Goal: Information Seeking & Learning: Learn about a topic

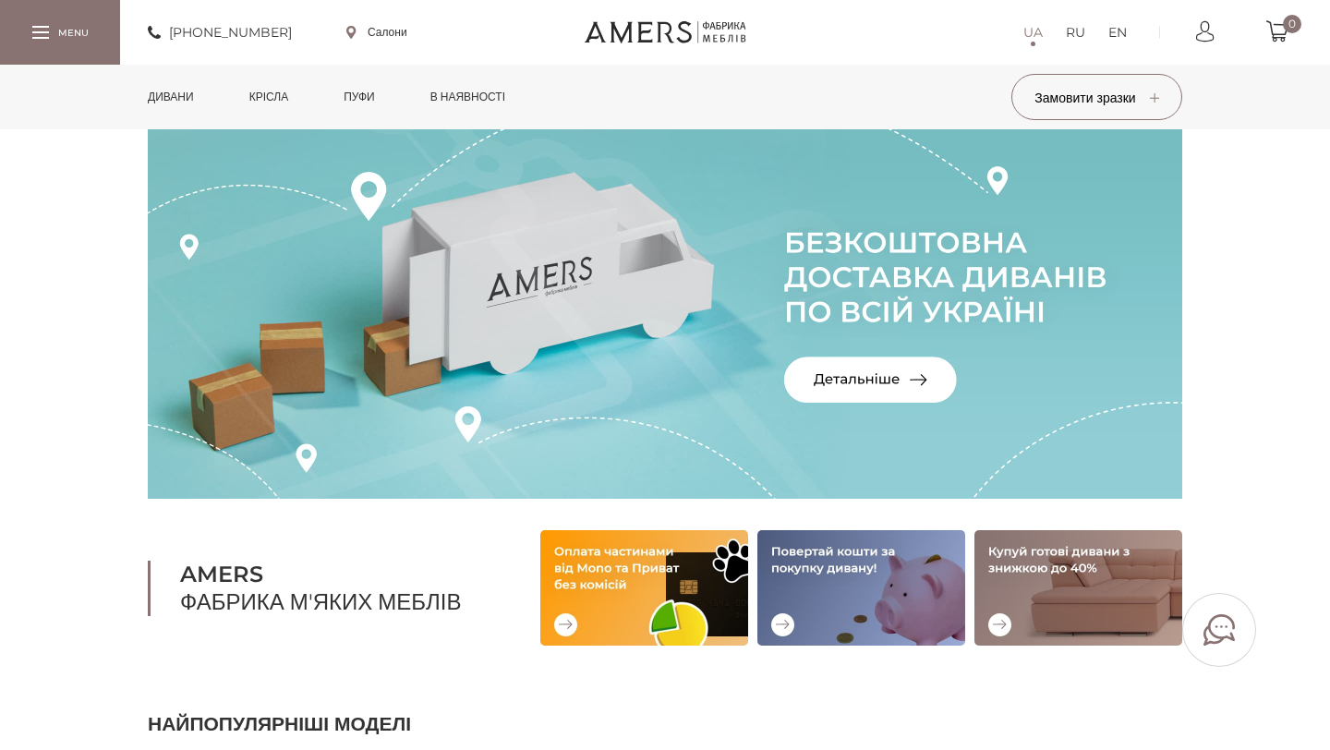
click at [396, 31] on link "Салони" at bounding box center [376, 32] width 61 height 17
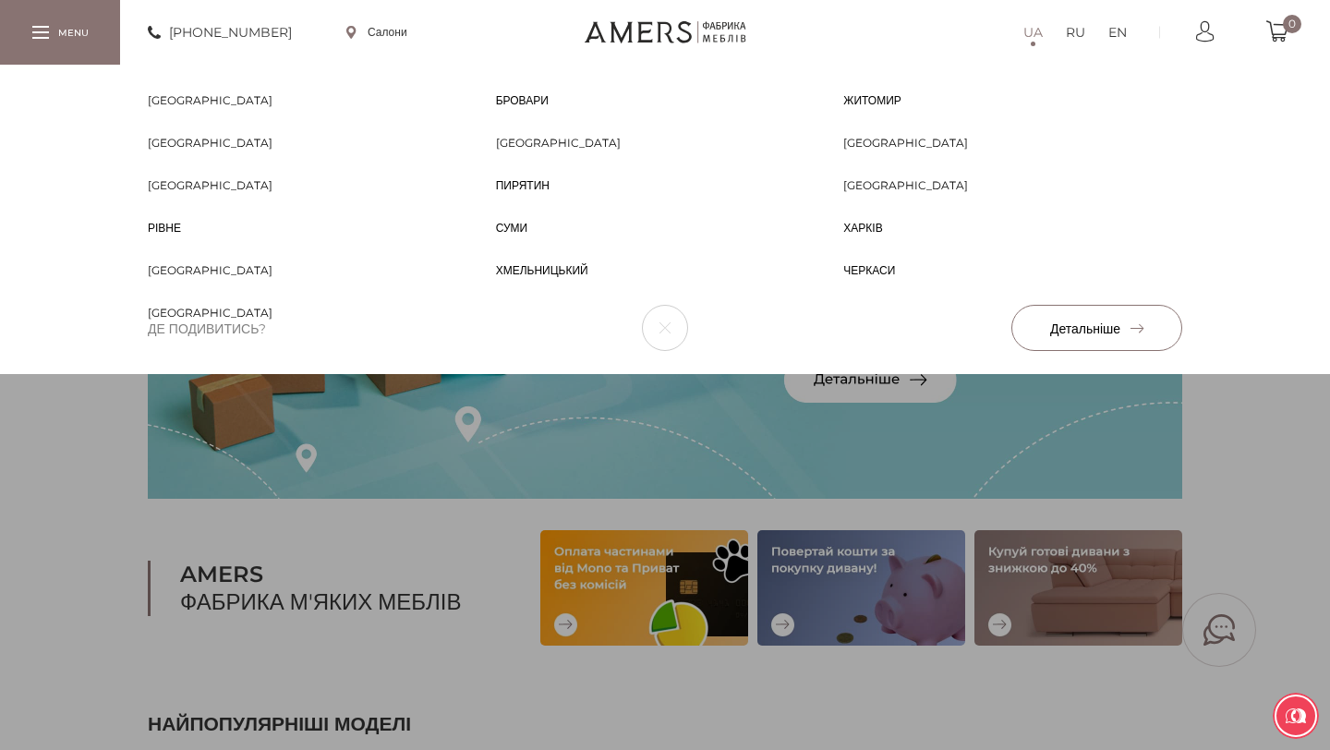
click at [510, 151] on span "[GEOGRAPHIC_DATA]" at bounding box center [558, 159] width 125 height 17
click at [10, 374] on div "[GEOGRAPHIC_DATA] [PERSON_NAME] [PERSON_NAME] [GEOGRAPHIC_DATA] [GEOGRAPHIC_DAT…" at bounding box center [665, 219] width 1330 height 309
click at [51, 38] on div at bounding box center [60, 32] width 120 height 64
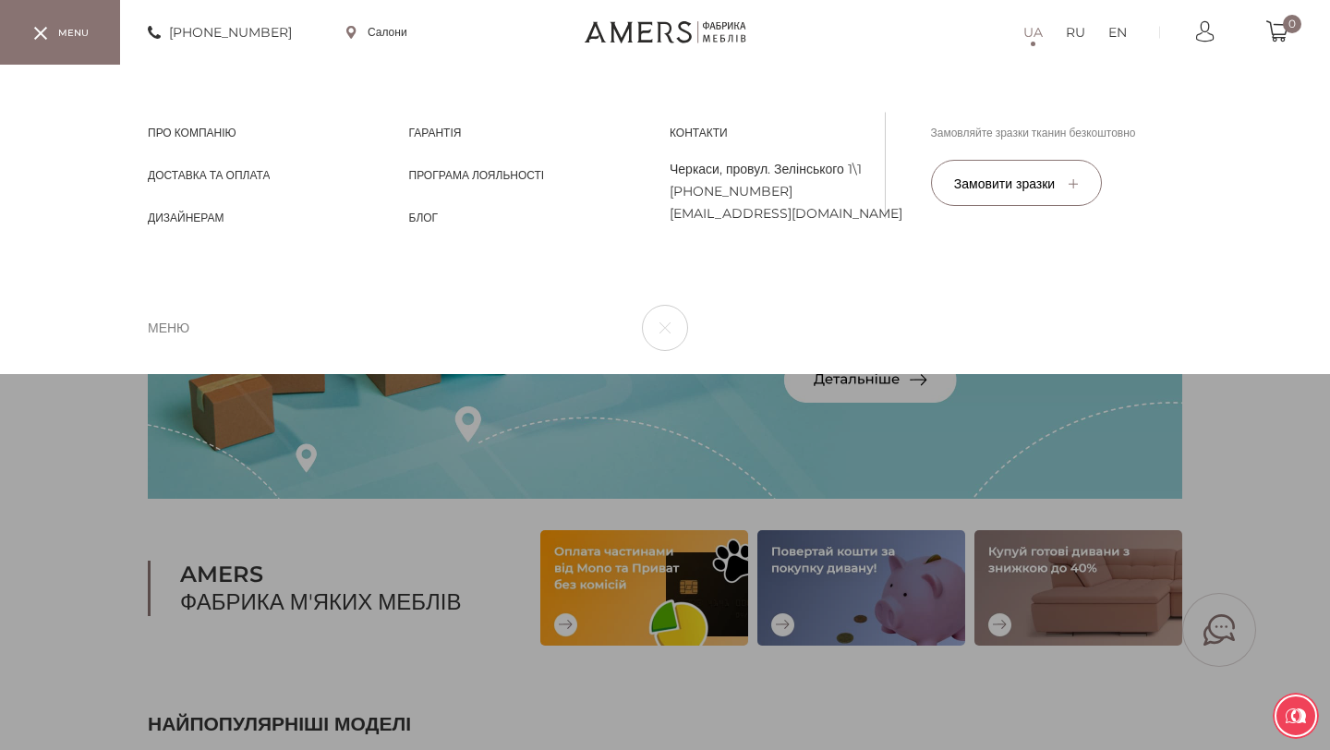
click at [51, 38] on div at bounding box center [60, 32] width 120 height 64
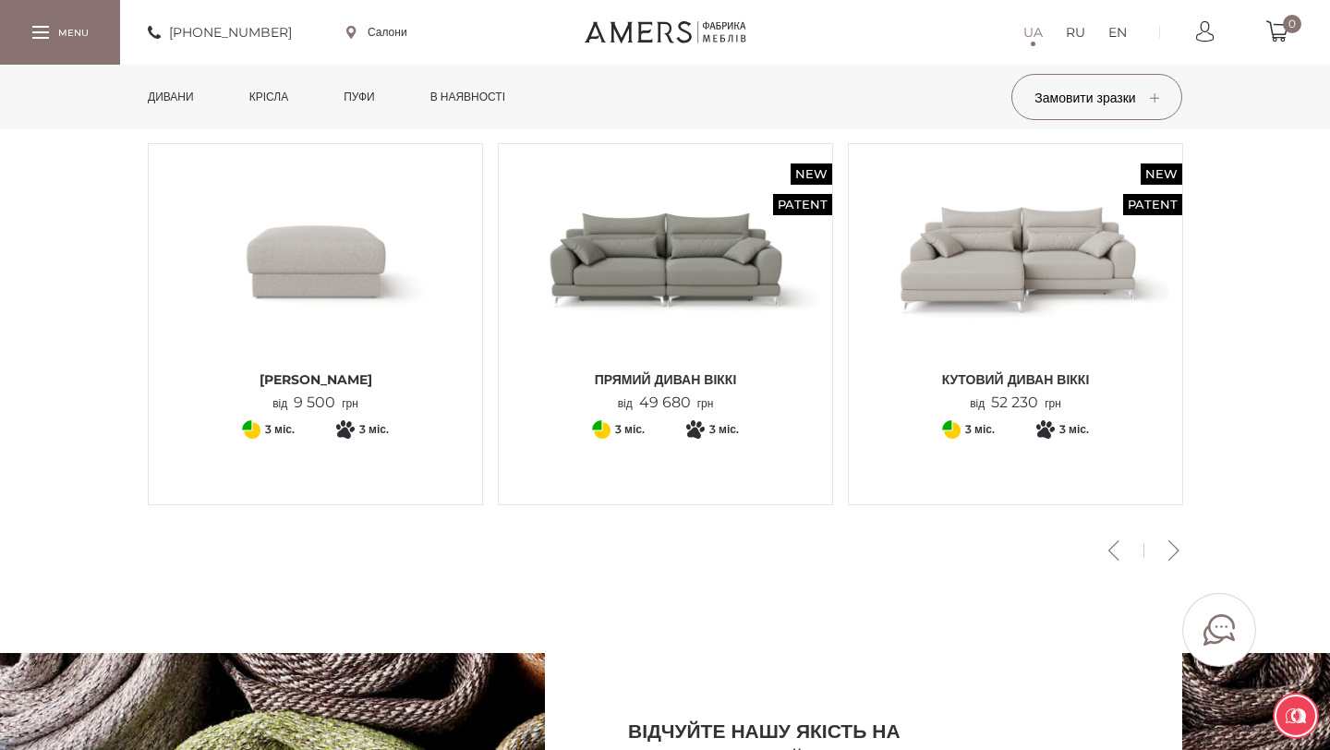
scroll to position [610, 0]
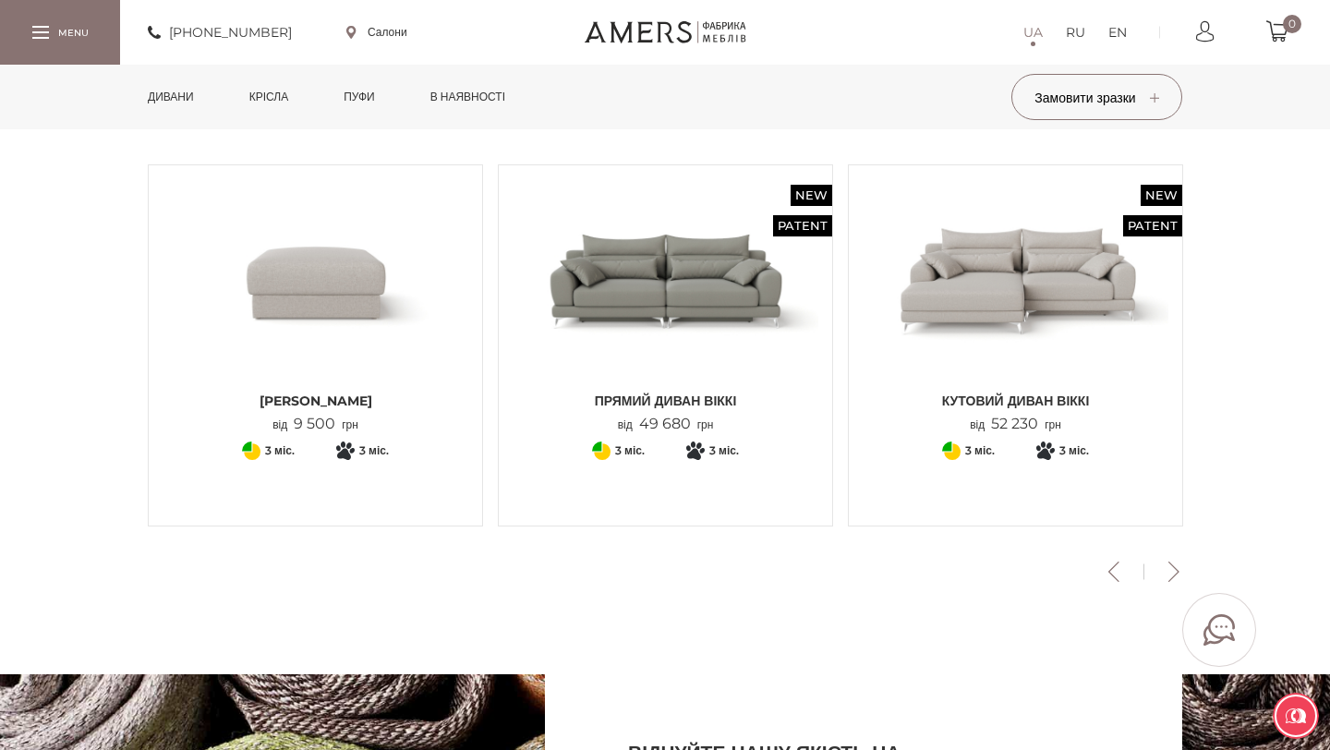
click at [704, 329] on img at bounding box center [666, 280] width 306 height 203
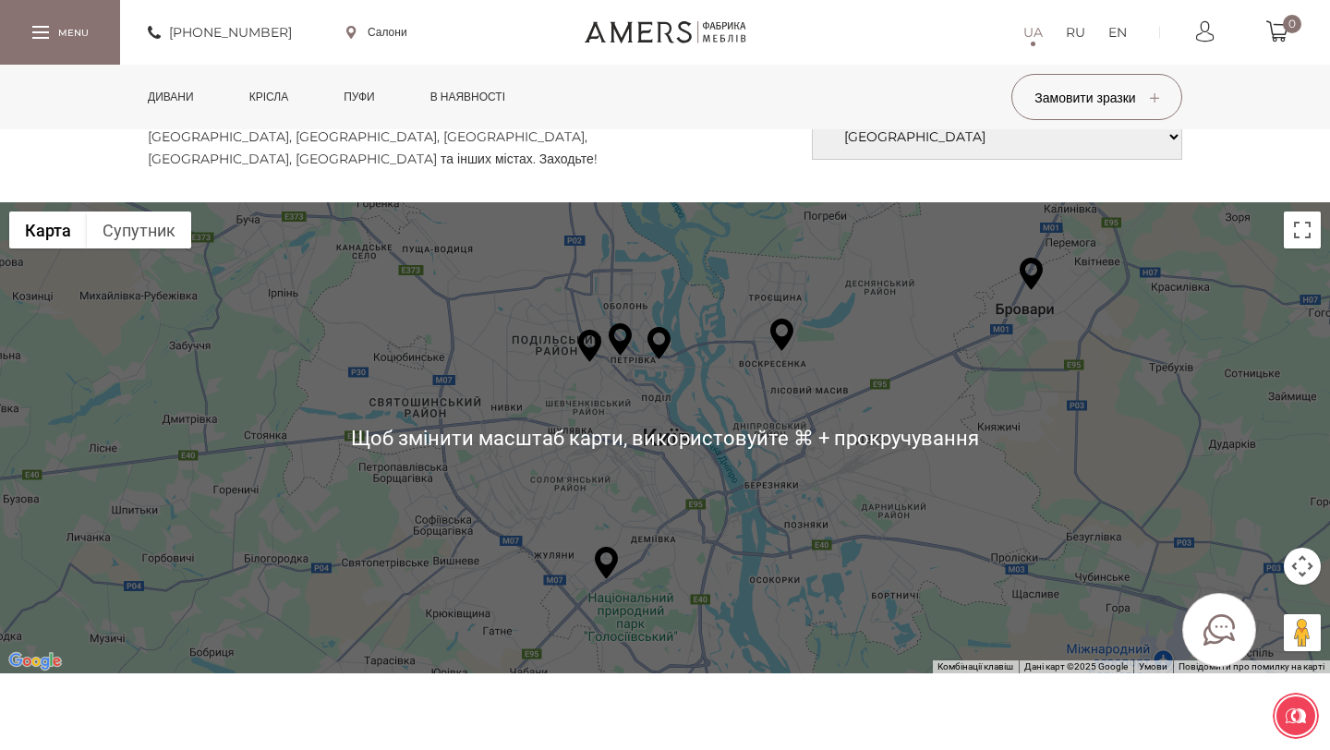
scroll to position [97, 0]
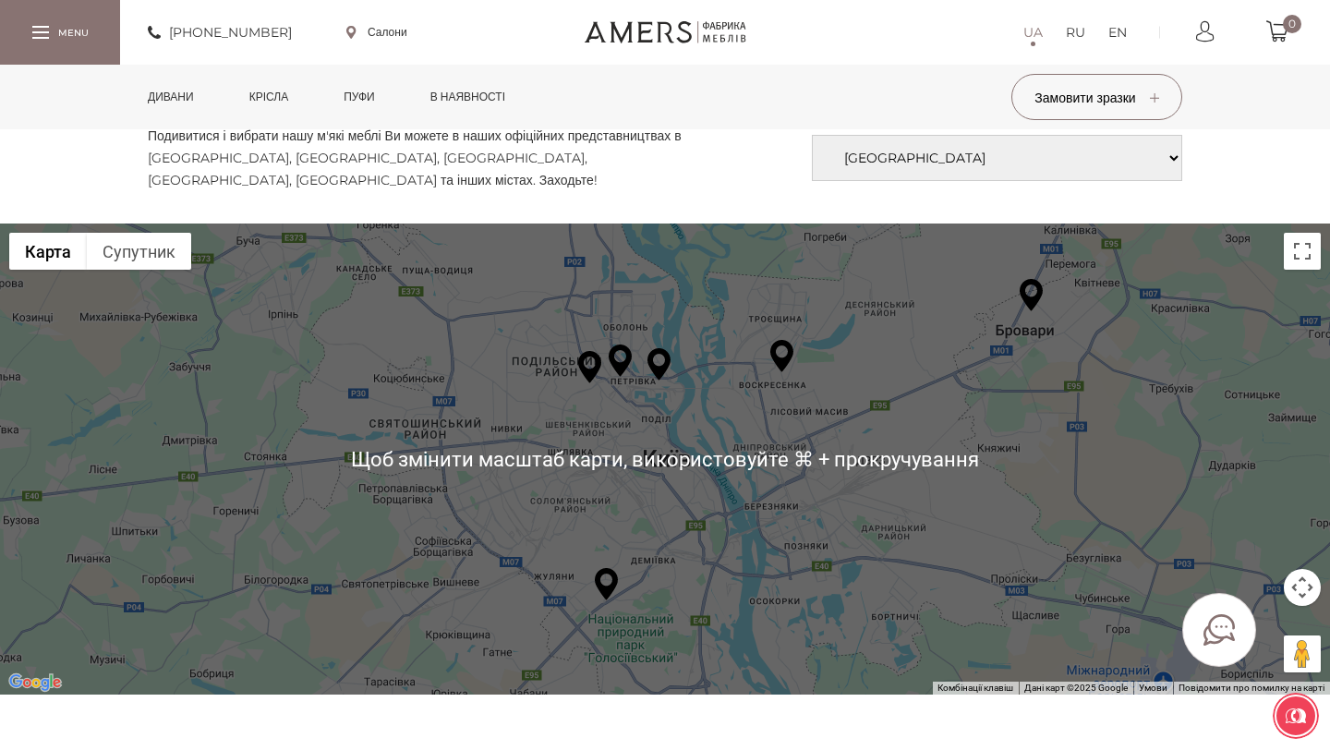
click at [784, 359] on img at bounding box center [781, 356] width 23 height 32
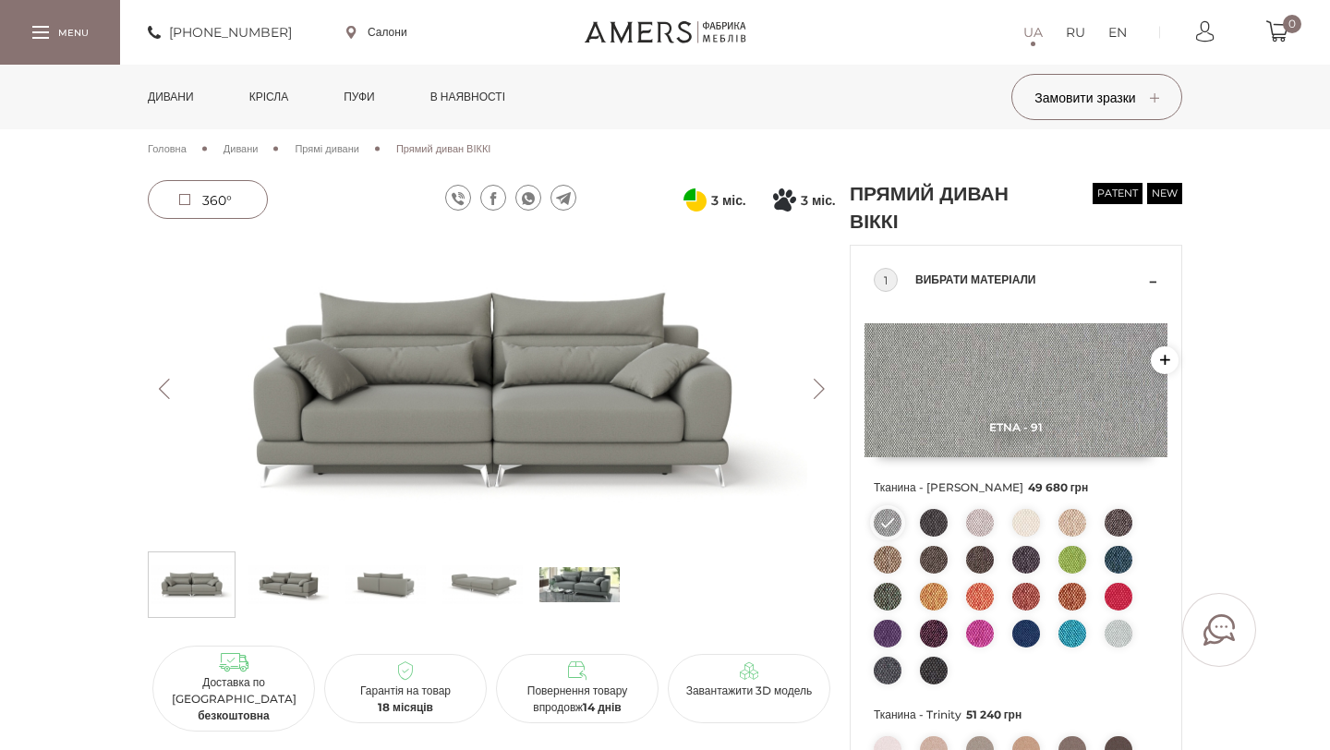
click at [817, 397] on button "Next" at bounding box center [819, 389] width 32 height 20
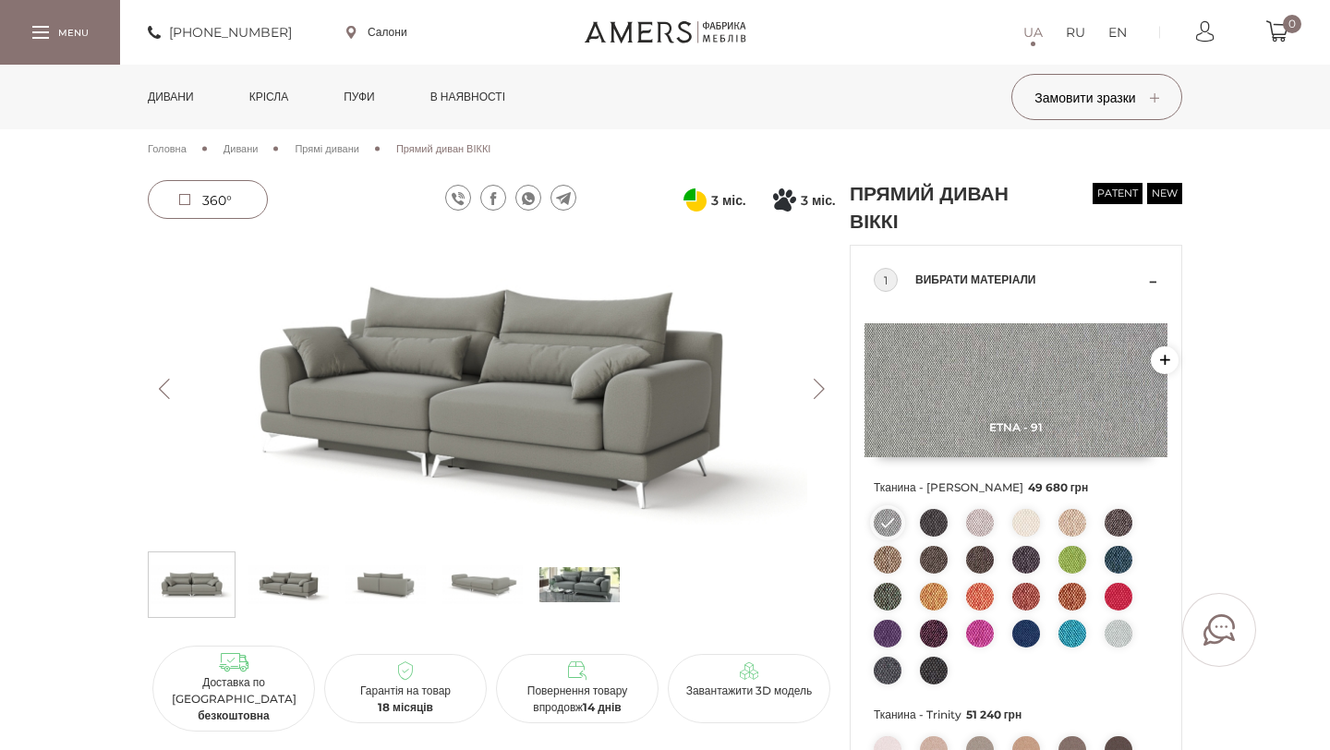
click at [817, 397] on button "Next" at bounding box center [819, 389] width 32 height 20
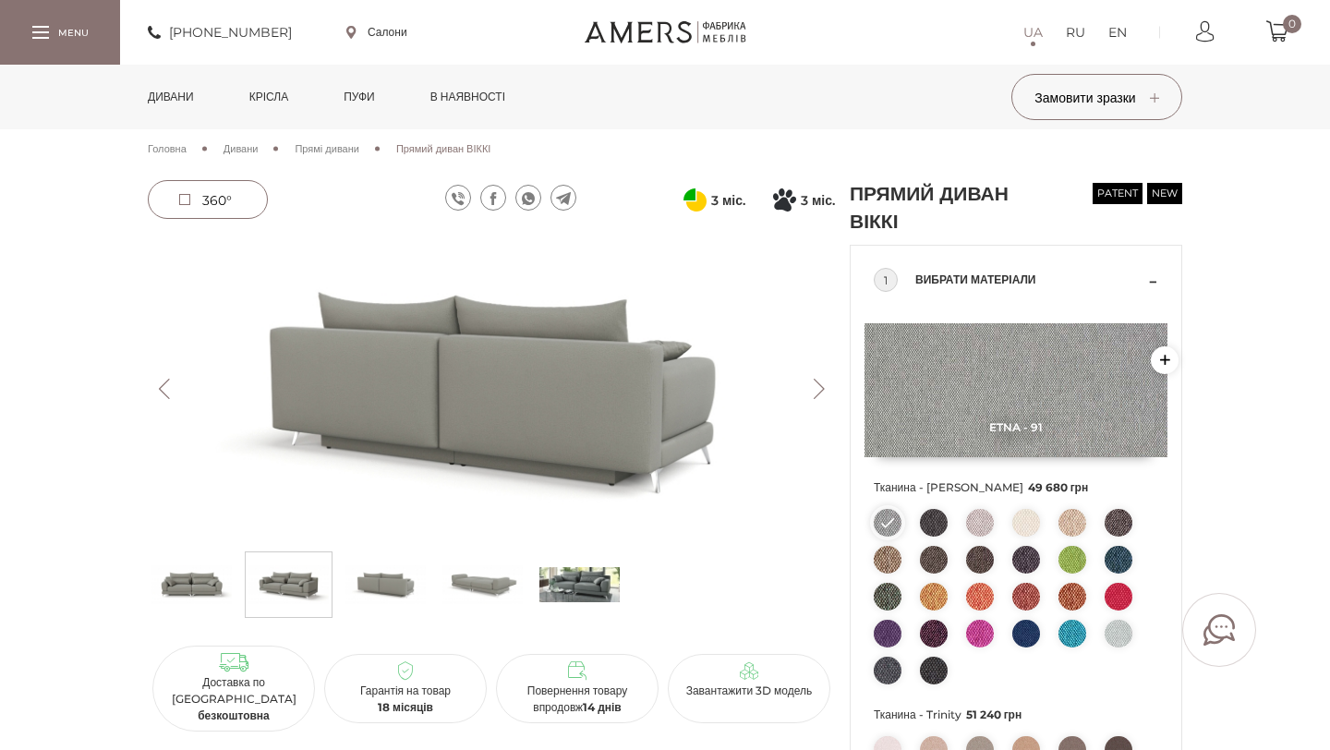
click at [817, 397] on button "Next" at bounding box center [819, 389] width 32 height 20
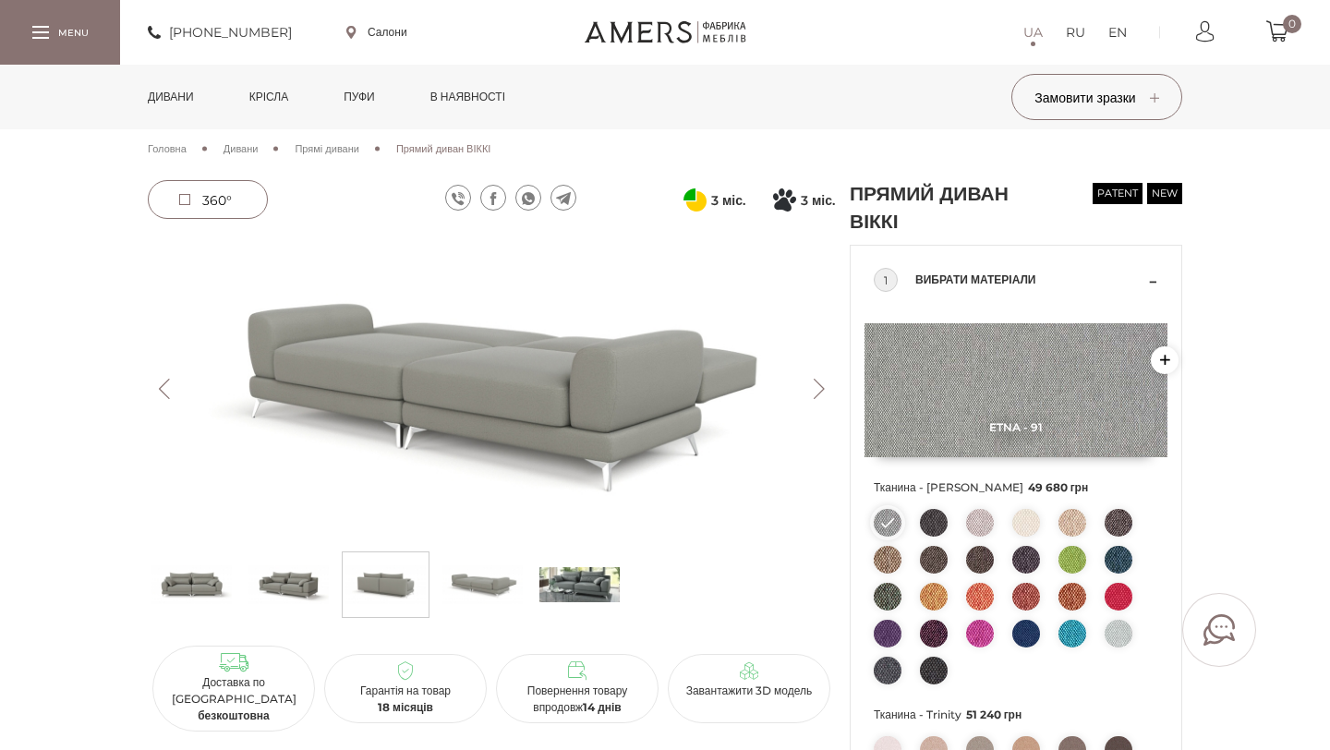
click at [817, 397] on button "Next" at bounding box center [819, 389] width 32 height 20
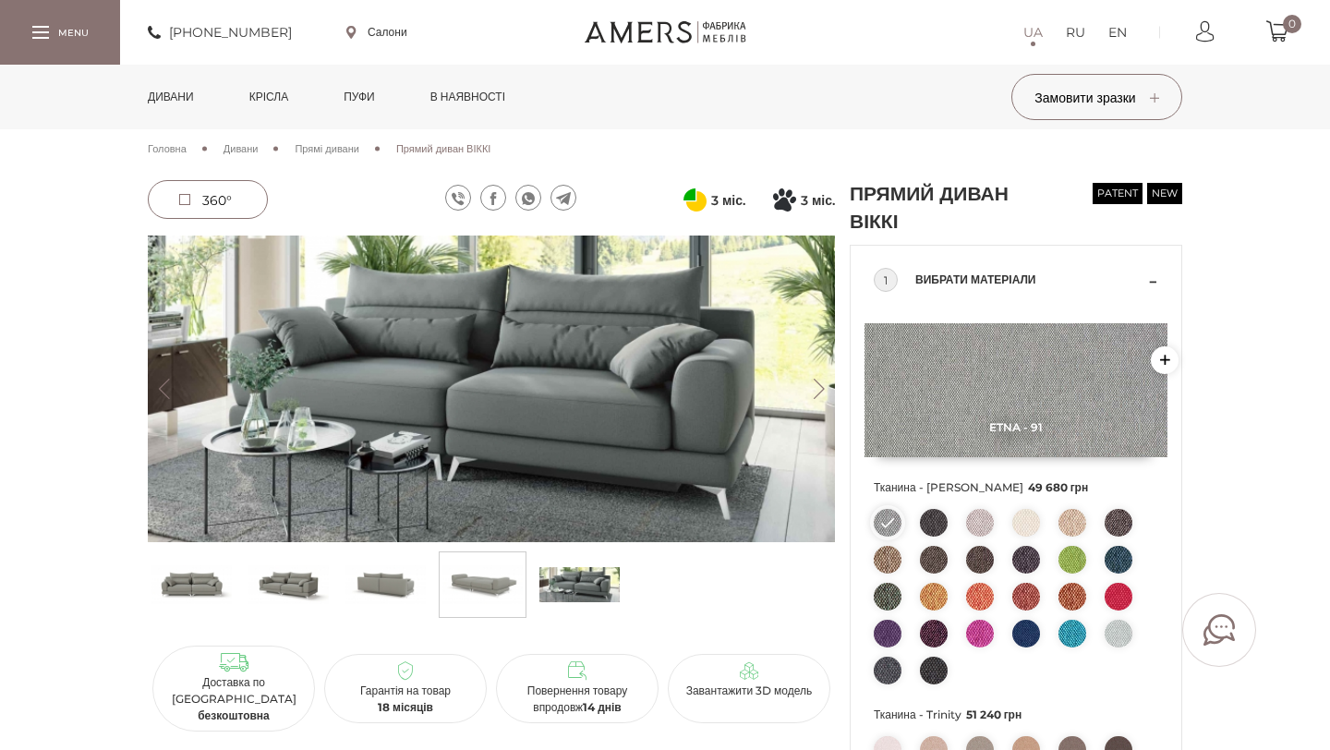
click at [817, 397] on button "Next" at bounding box center [819, 389] width 32 height 20
click at [932, 526] on img at bounding box center [934, 523] width 28 height 28
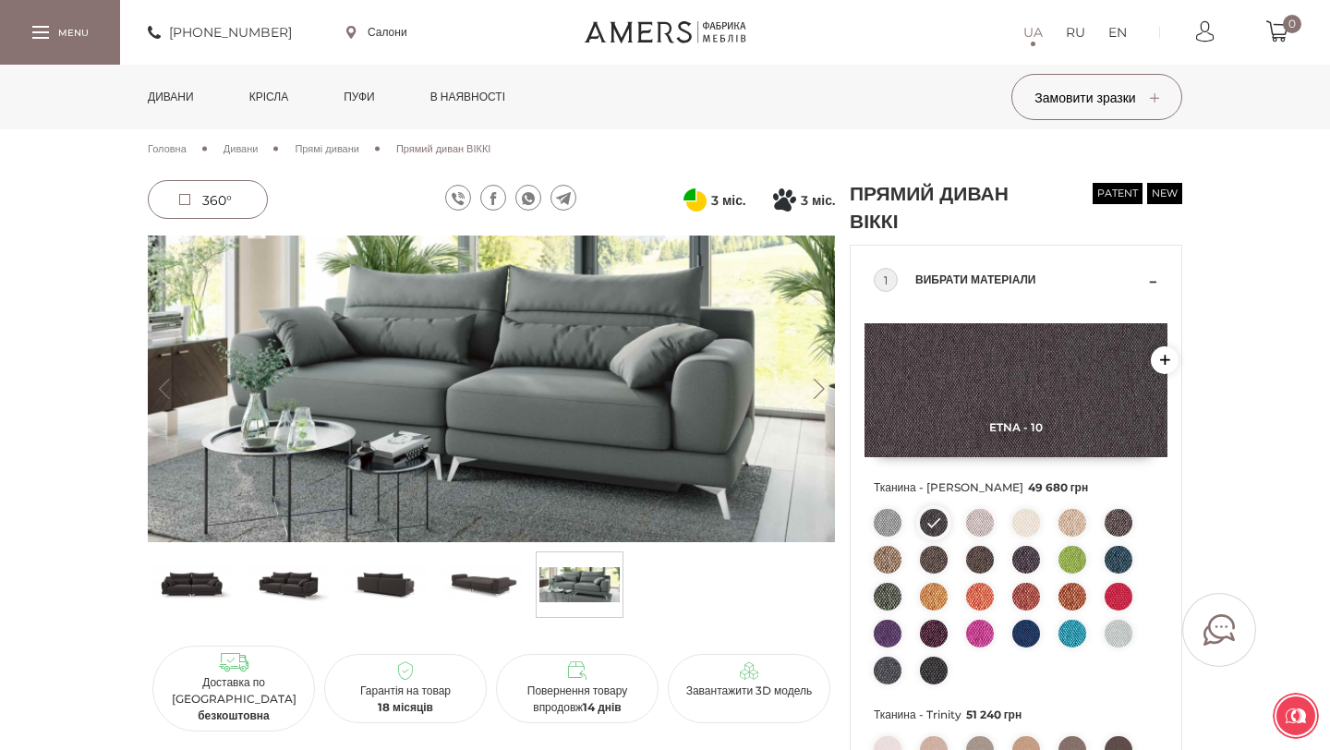
click at [985, 563] on img at bounding box center [980, 560] width 28 height 28
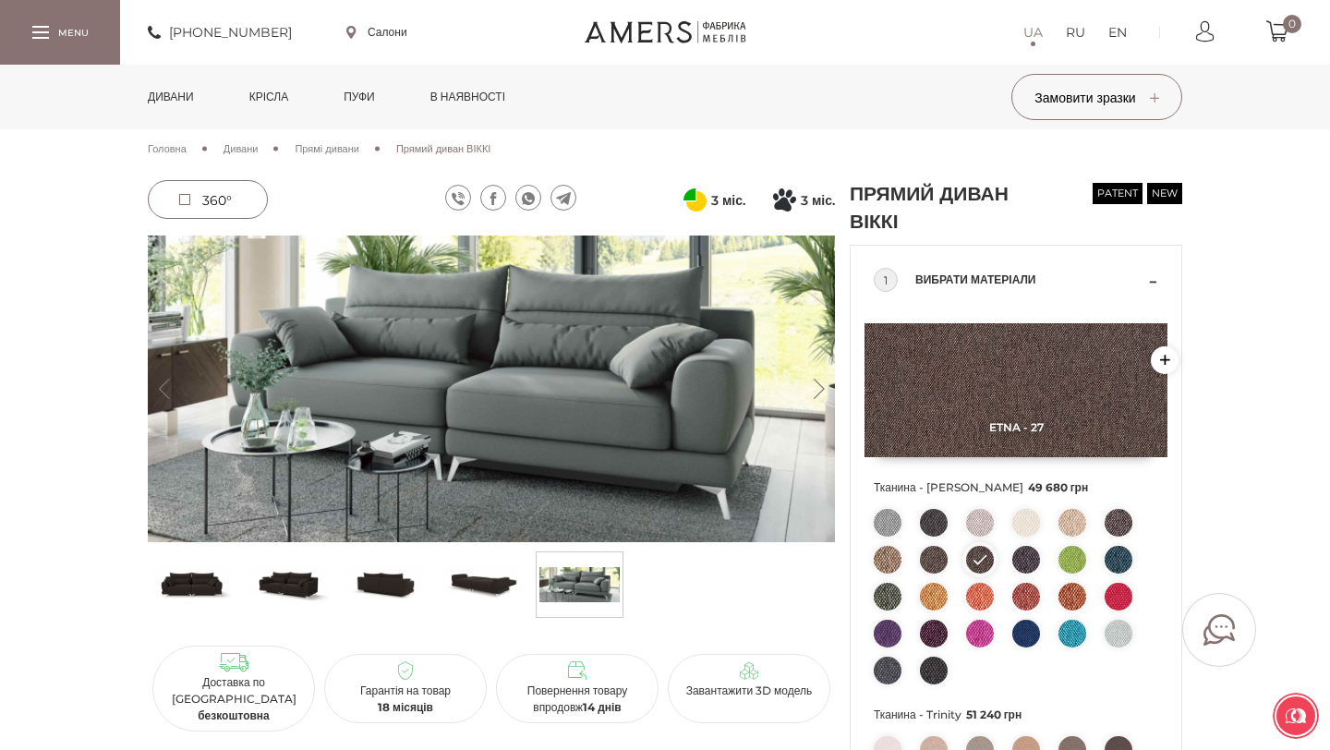
click at [977, 593] on img at bounding box center [980, 597] width 28 height 28
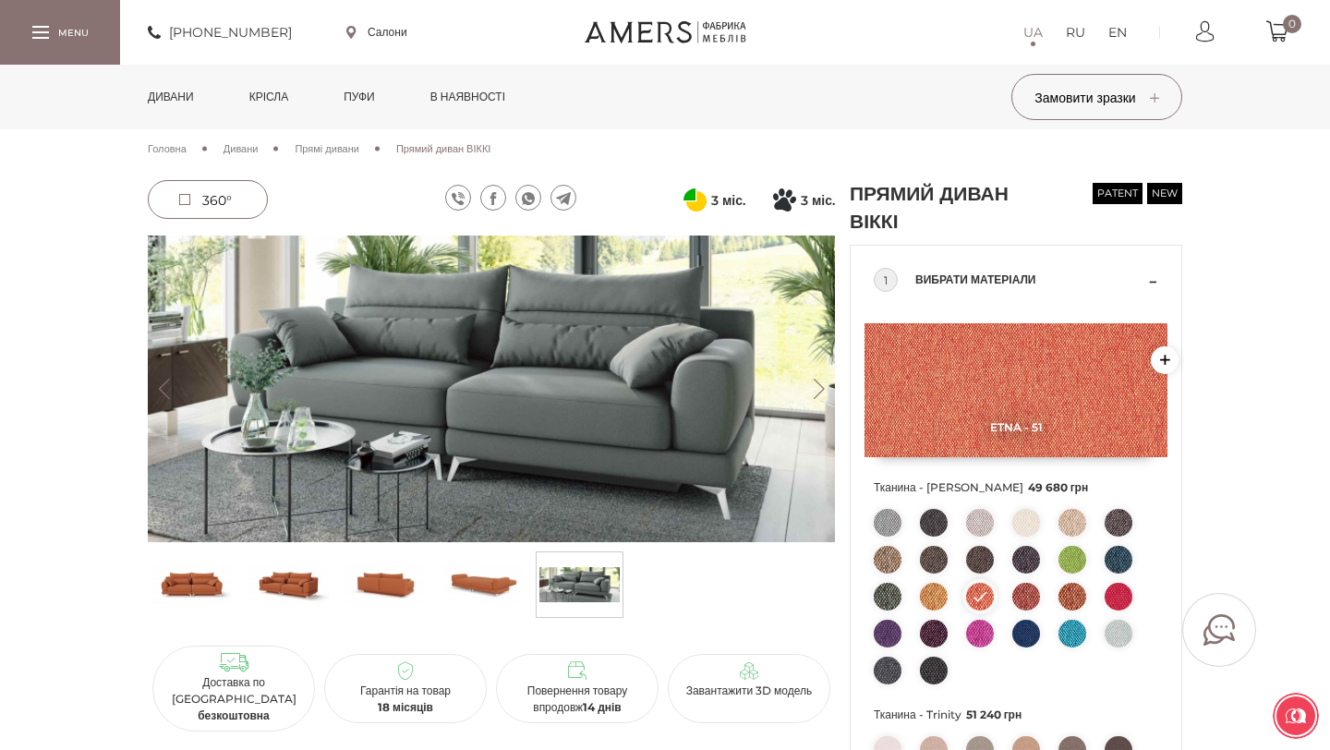
click at [1033, 597] on img at bounding box center [1026, 597] width 28 height 28
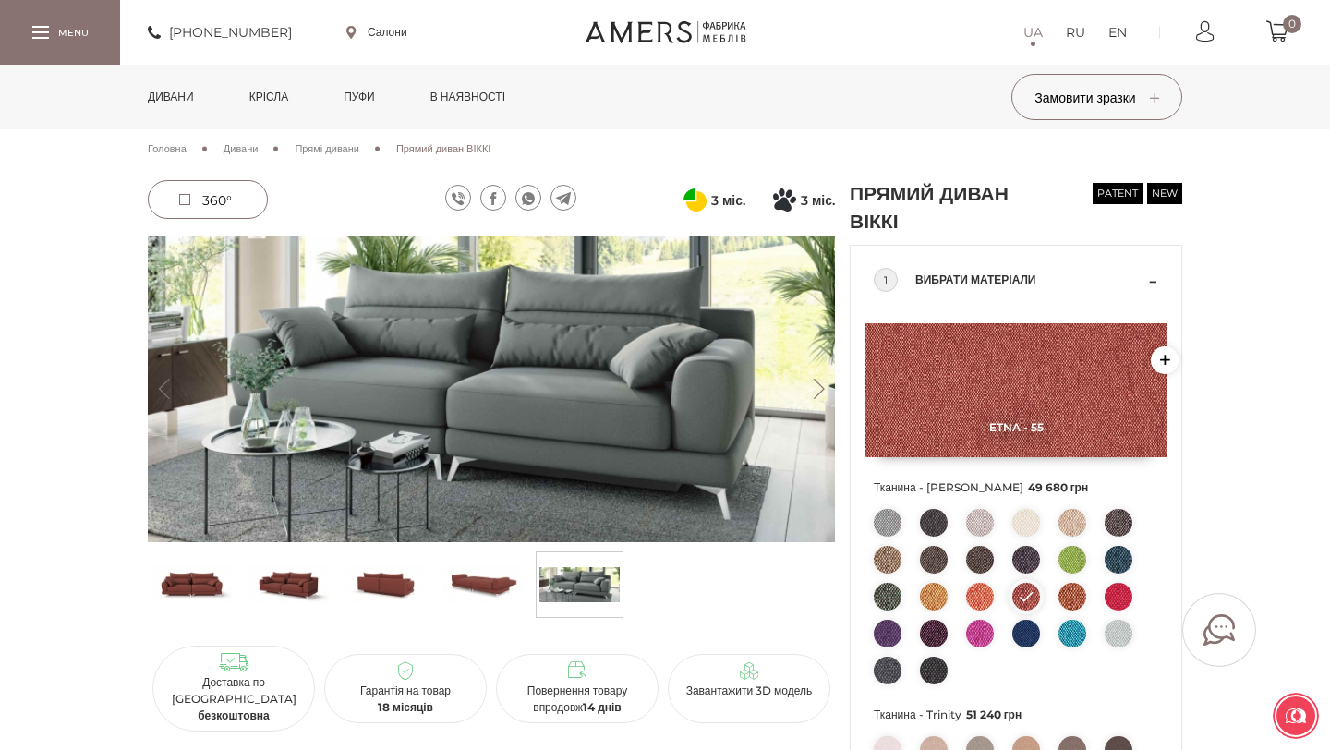
click at [513, 571] on img at bounding box center [482, 584] width 80 height 55
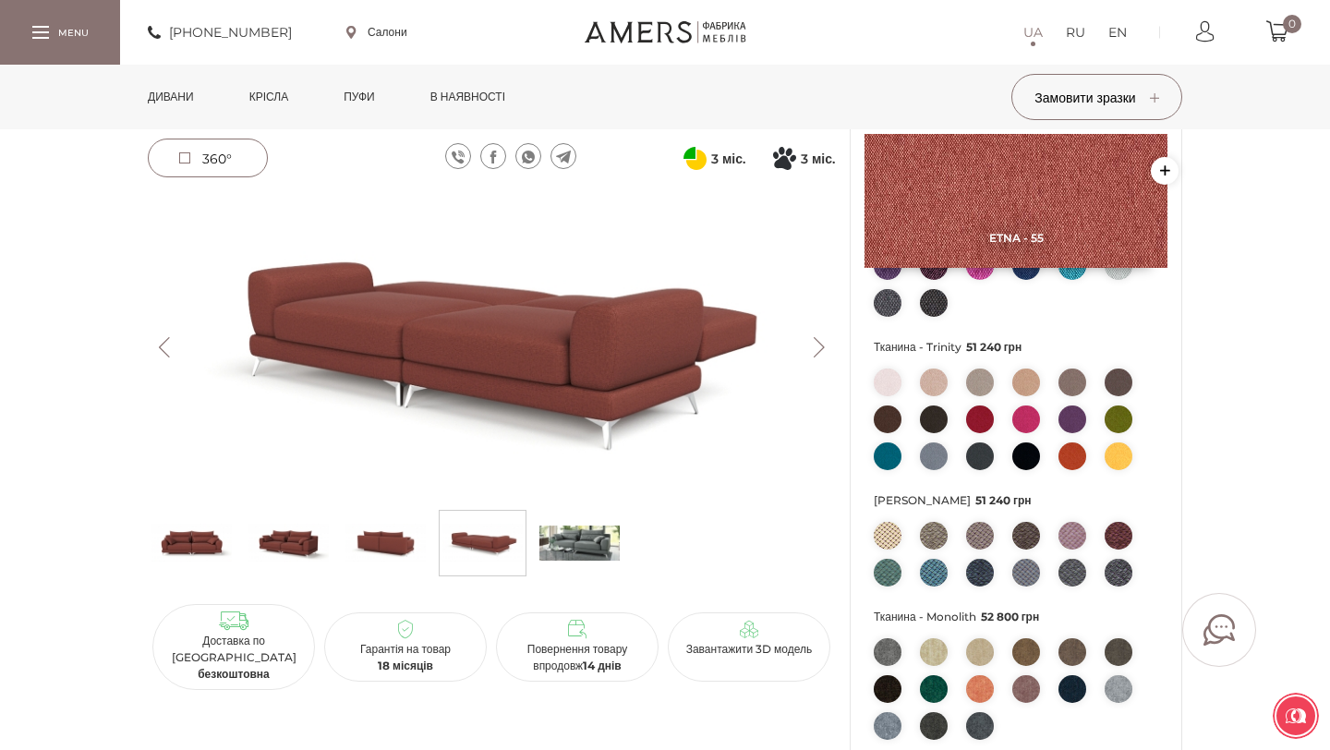
scroll to position [366, 0]
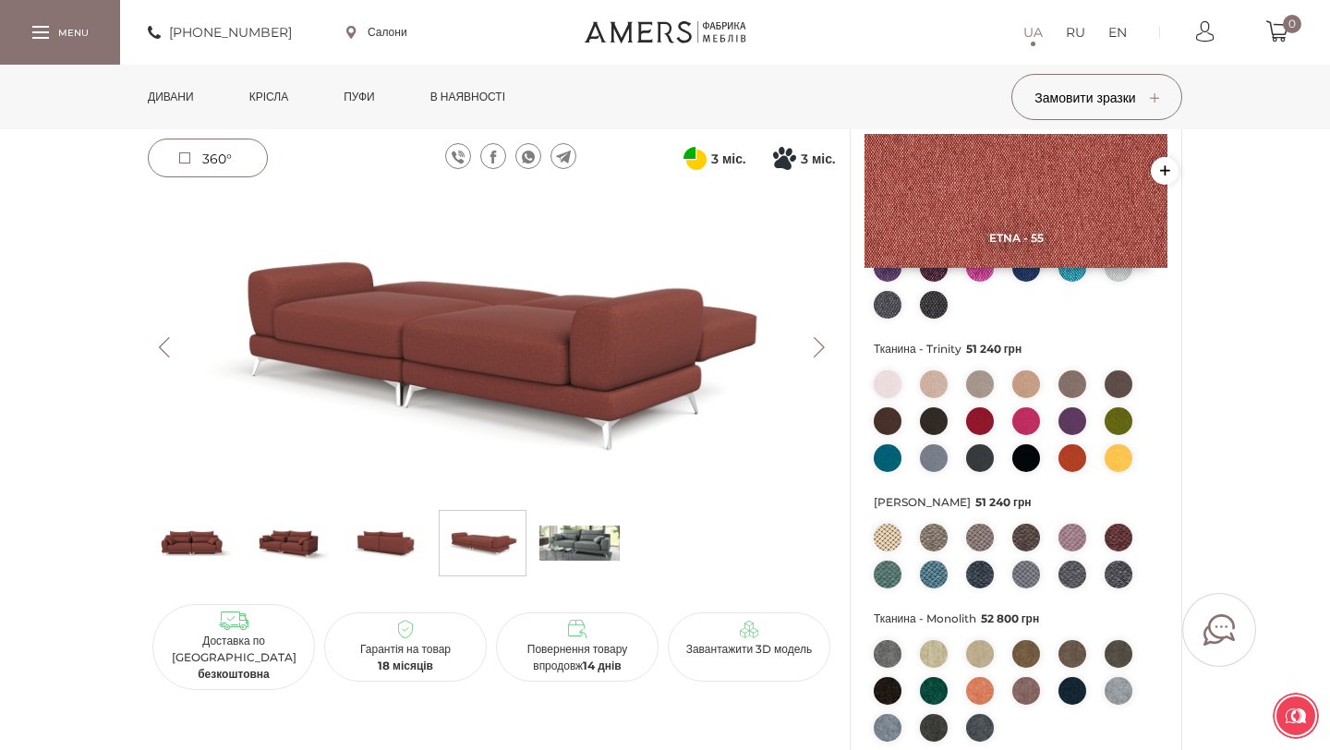
click at [981, 379] on img at bounding box center [980, 384] width 28 height 28
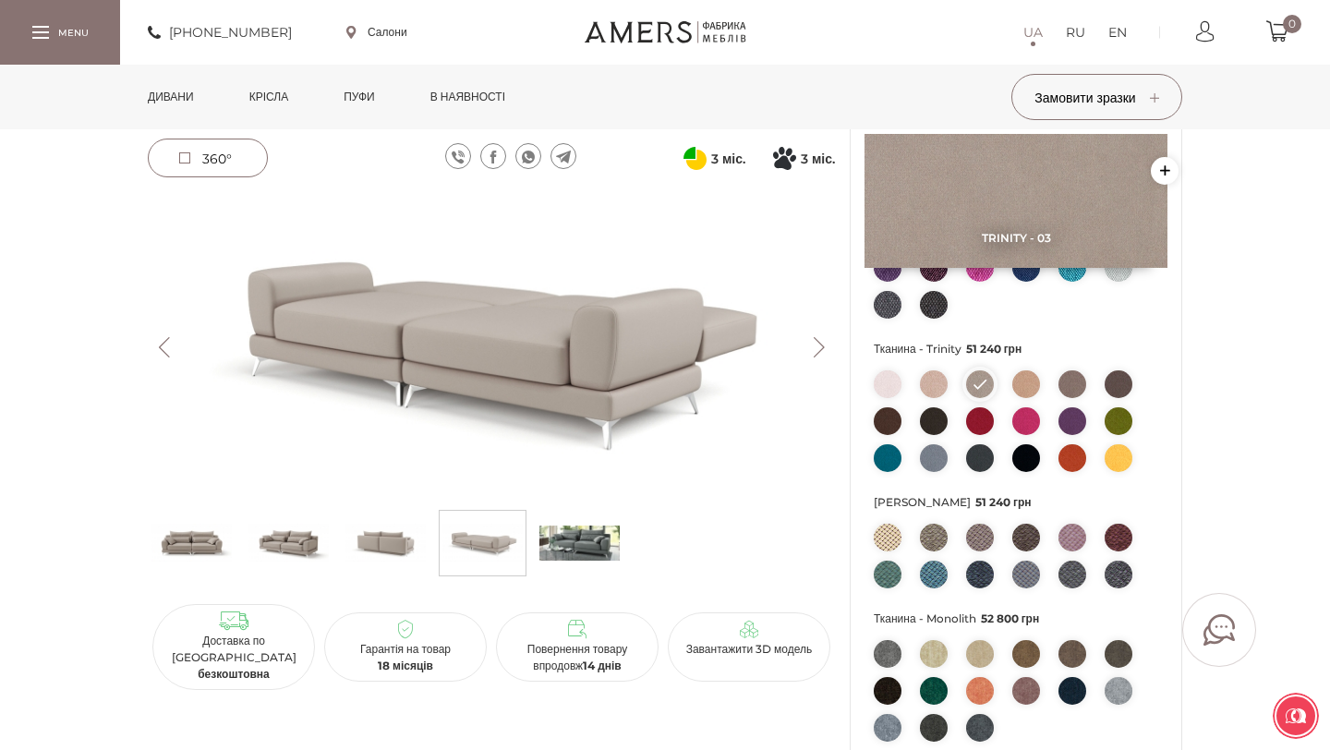
click at [927, 550] on li at bounding box center [934, 538] width 28 height 28
click at [931, 539] on img at bounding box center [934, 538] width 28 height 28
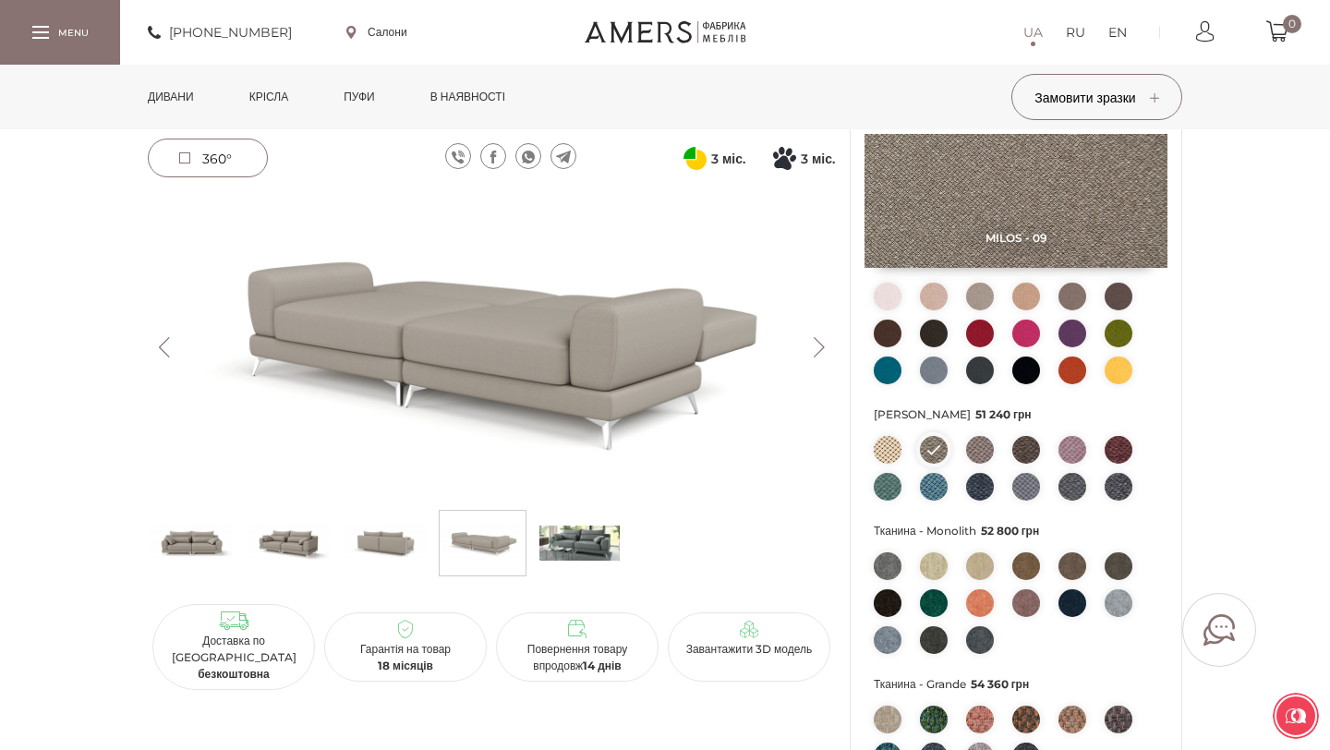
scroll to position [456, 0]
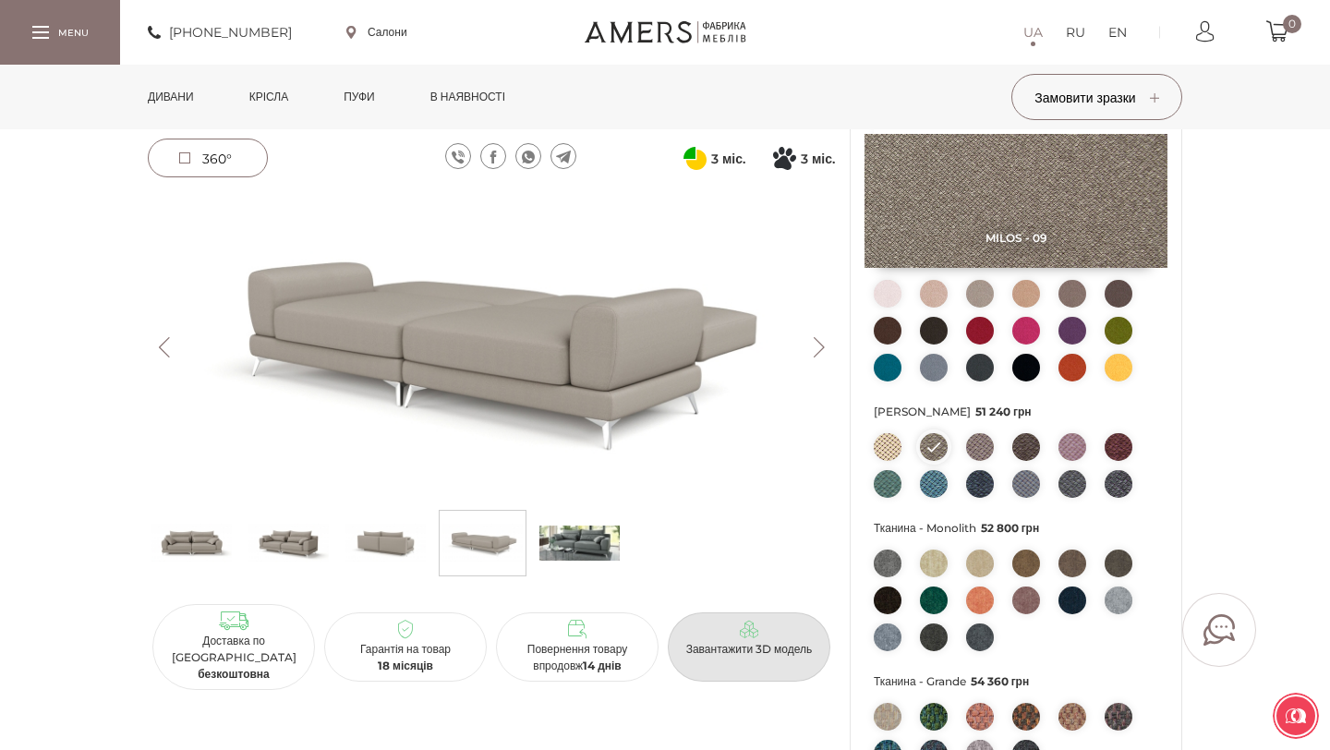
click at [767, 646] on p "Завантажити 3D модель" at bounding box center [749, 649] width 148 height 17
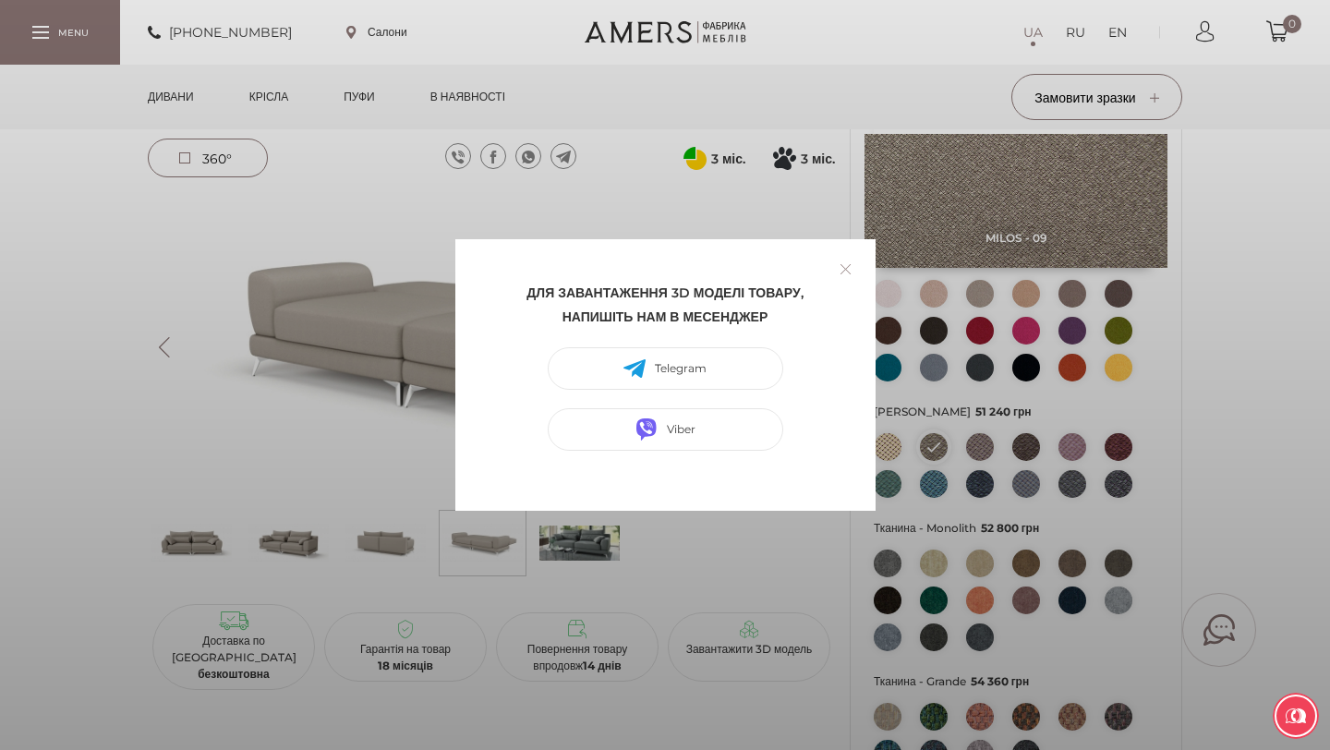
click at [837, 272] on link at bounding box center [845, 269] width 29 height 29
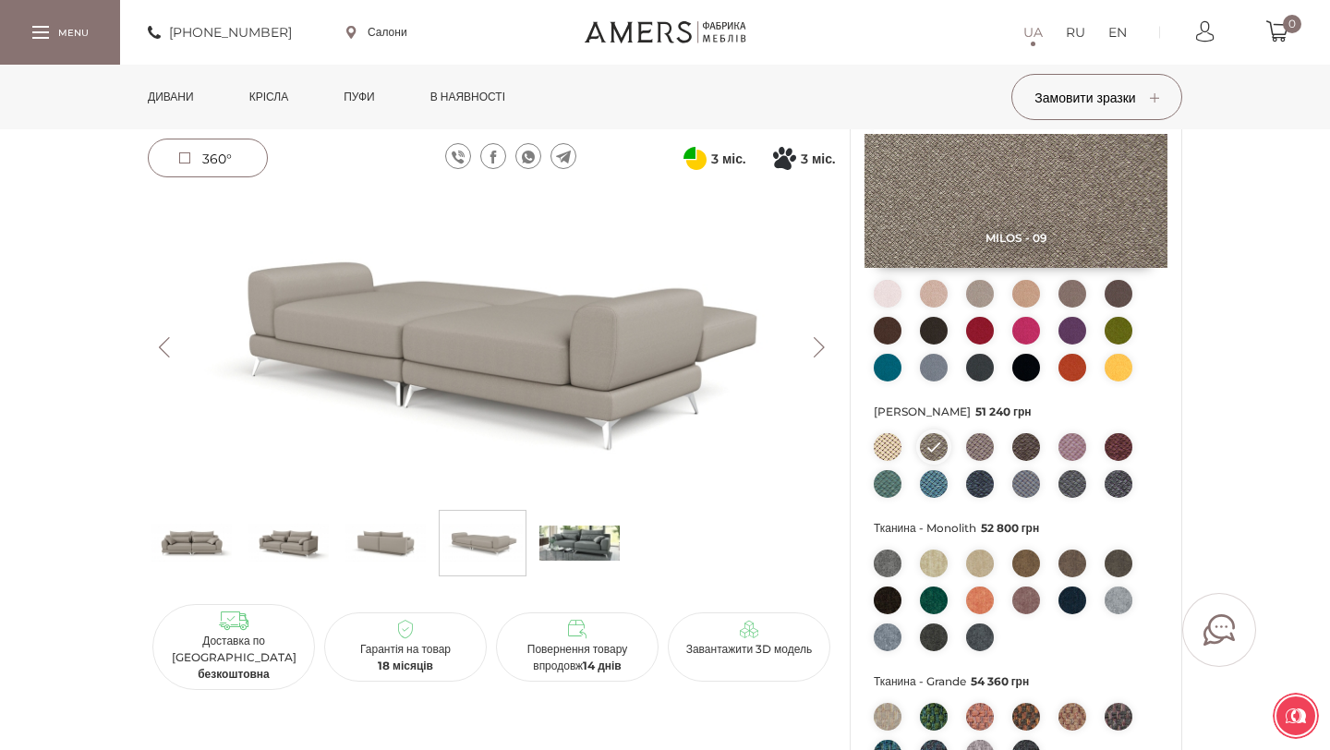
click at [204, 158] on span "360°" at bounding box center [217, 159] width 30 height 17
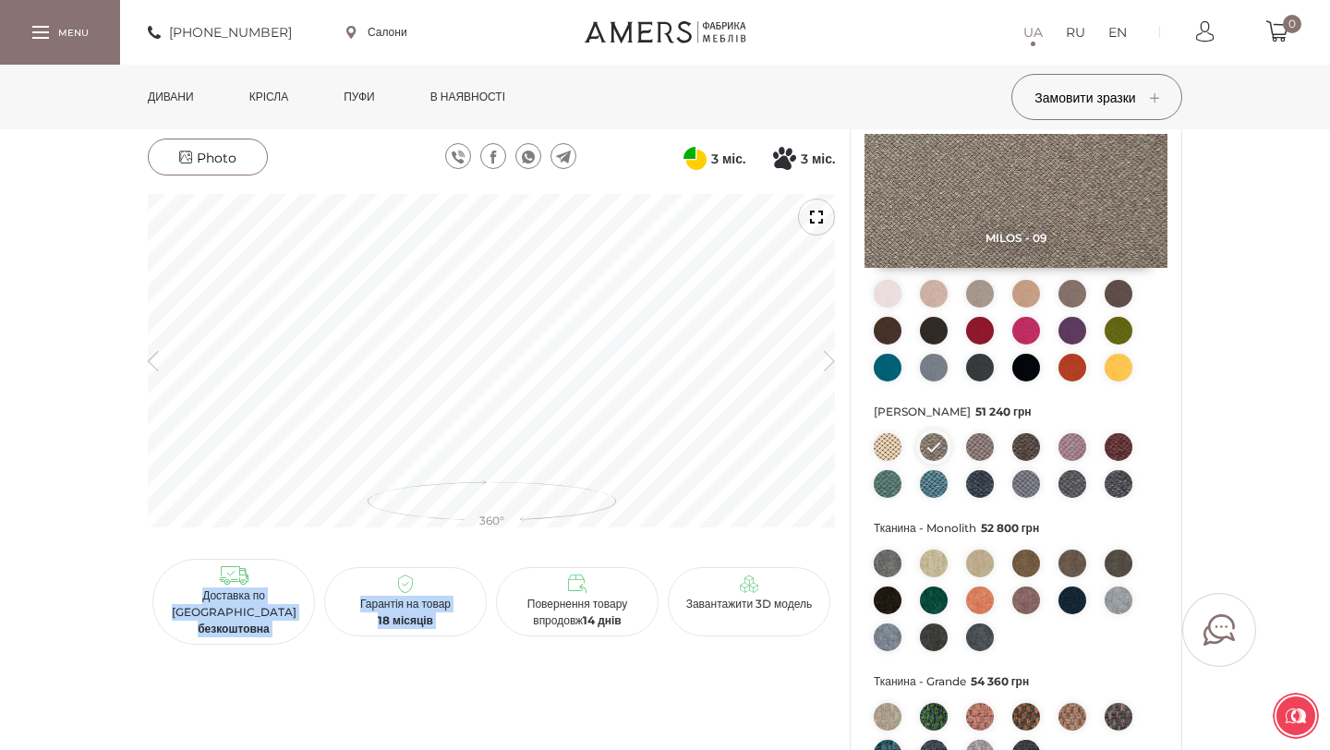
click at [517, 501] on div "3 міс. 3 місяці 3" at bounding box center [491, 392] width 687 height 506
click at [935, 334] on img at bounding box center [934, 331] width 28 height 28
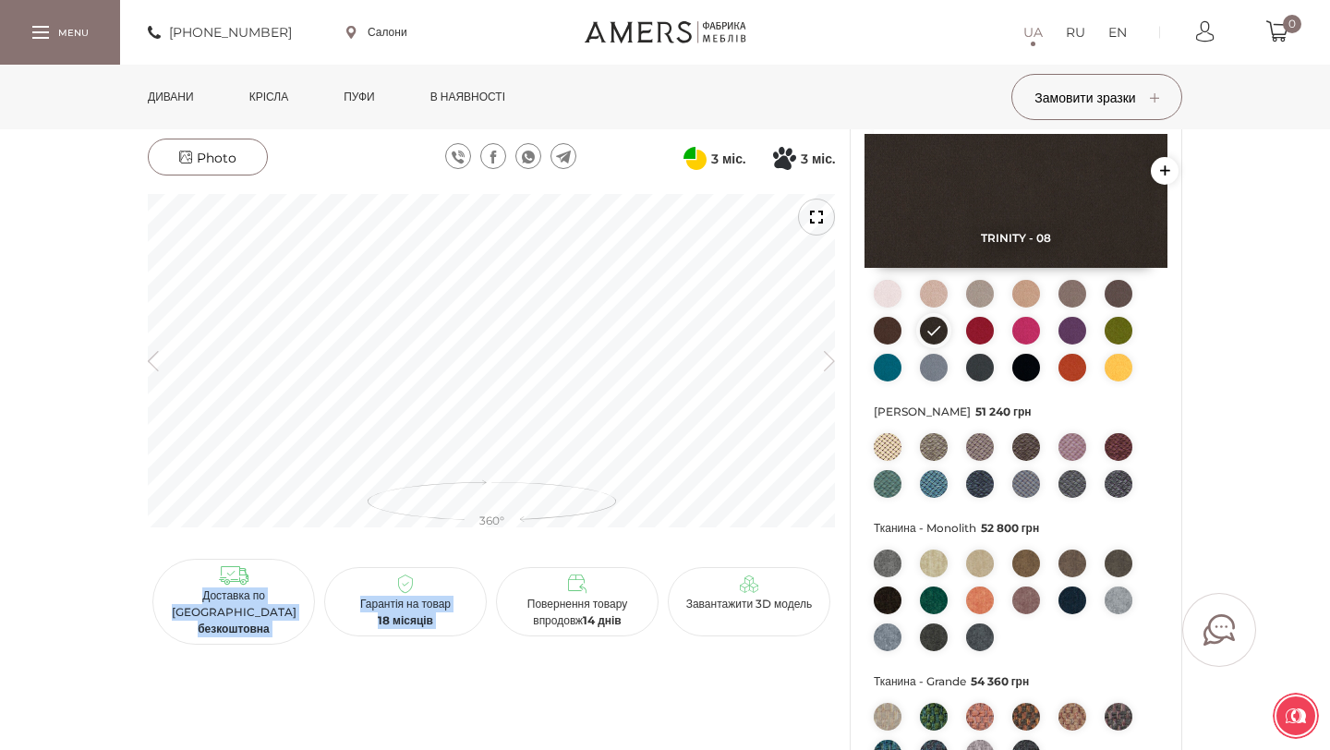
click at [939, 442] on img at bounding box center [934, 447] width 28 height 28
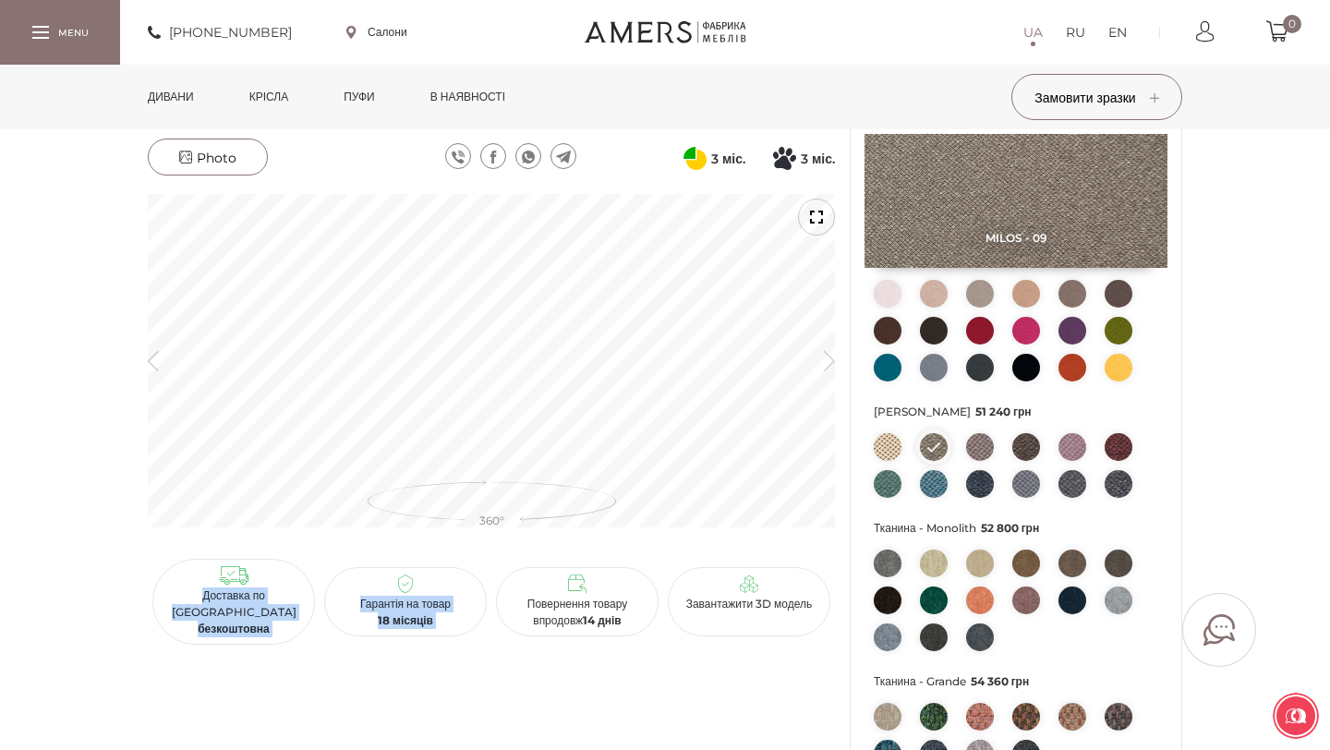
click at [228, 148] on link "Photo" at bounding box center [208, 157] width 120 height 37
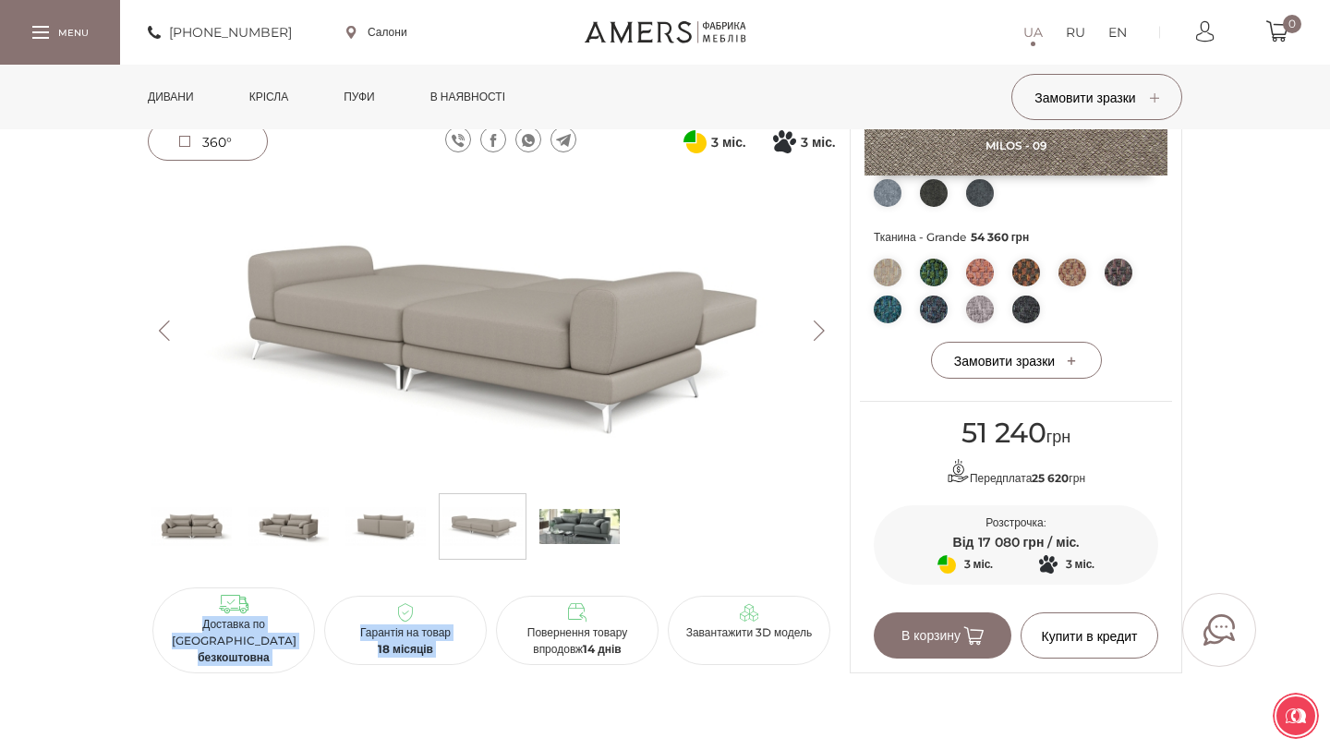
scroll to position [866, 0]
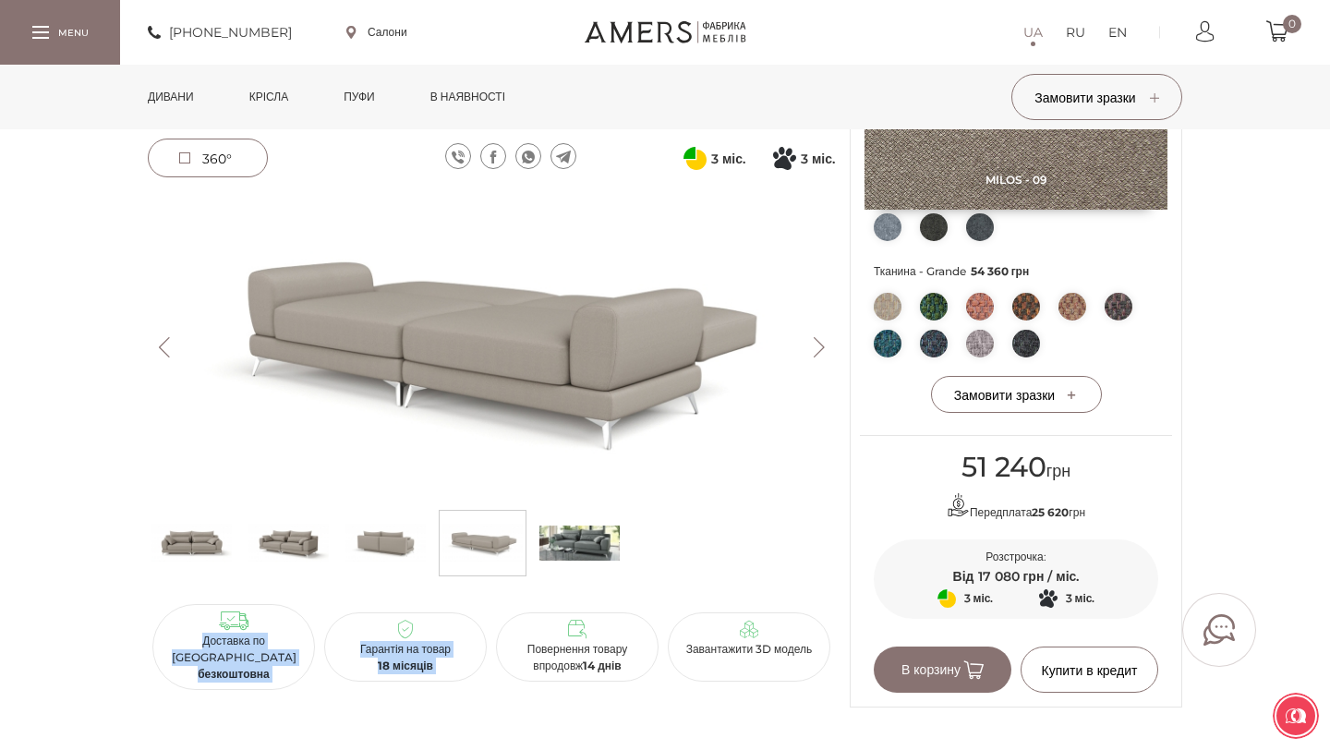
click at [1034, 307] on img at bounding box center [1026, 307] width 28 height 28
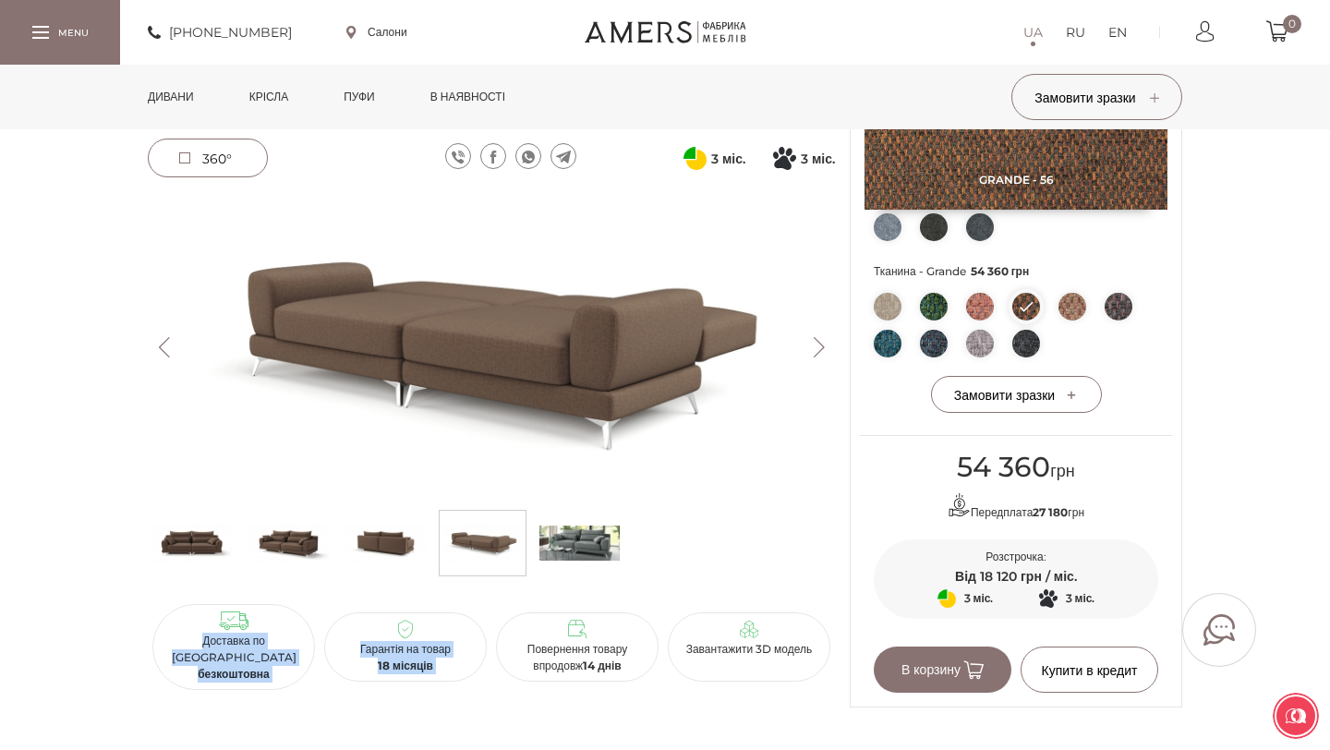
click at [1021, 344] on img at bounding box center [1026, 344] width 28 height 28
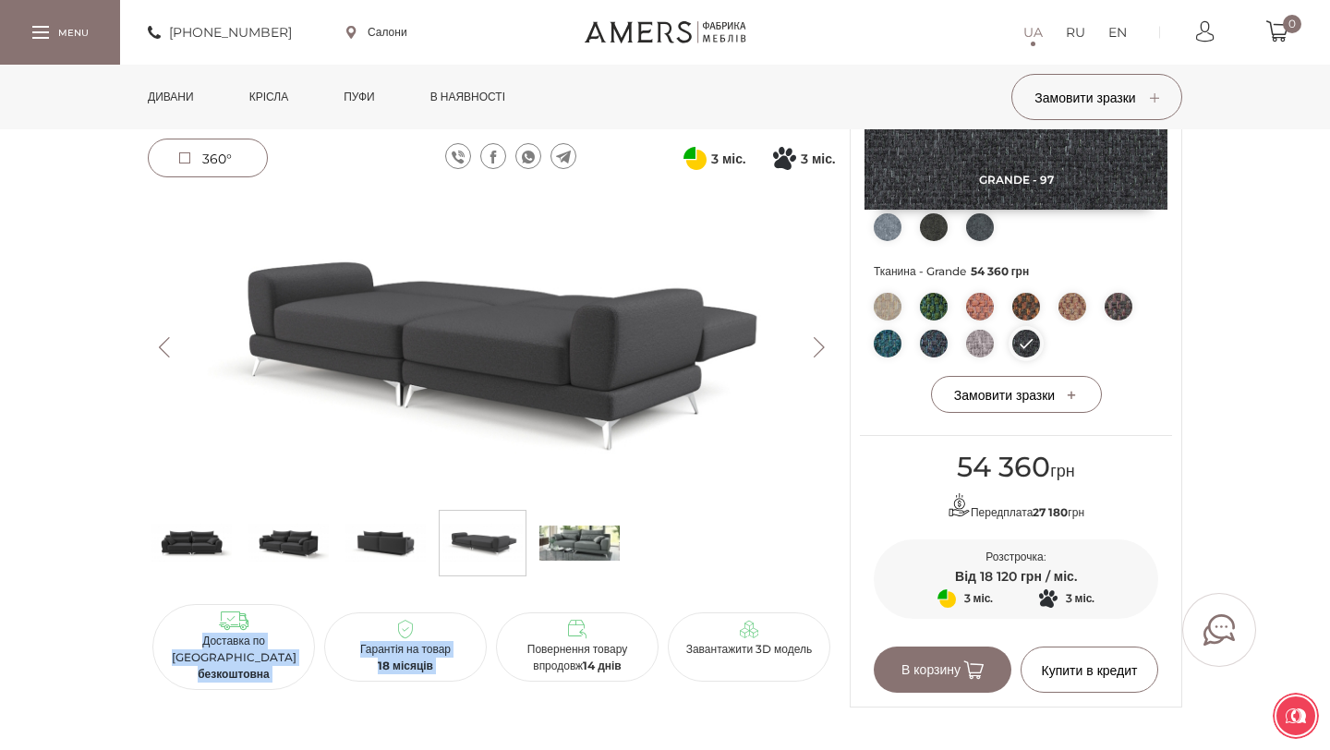
click at [1024, 309] on img at bounding box center [1026, 307] width 28 height 28
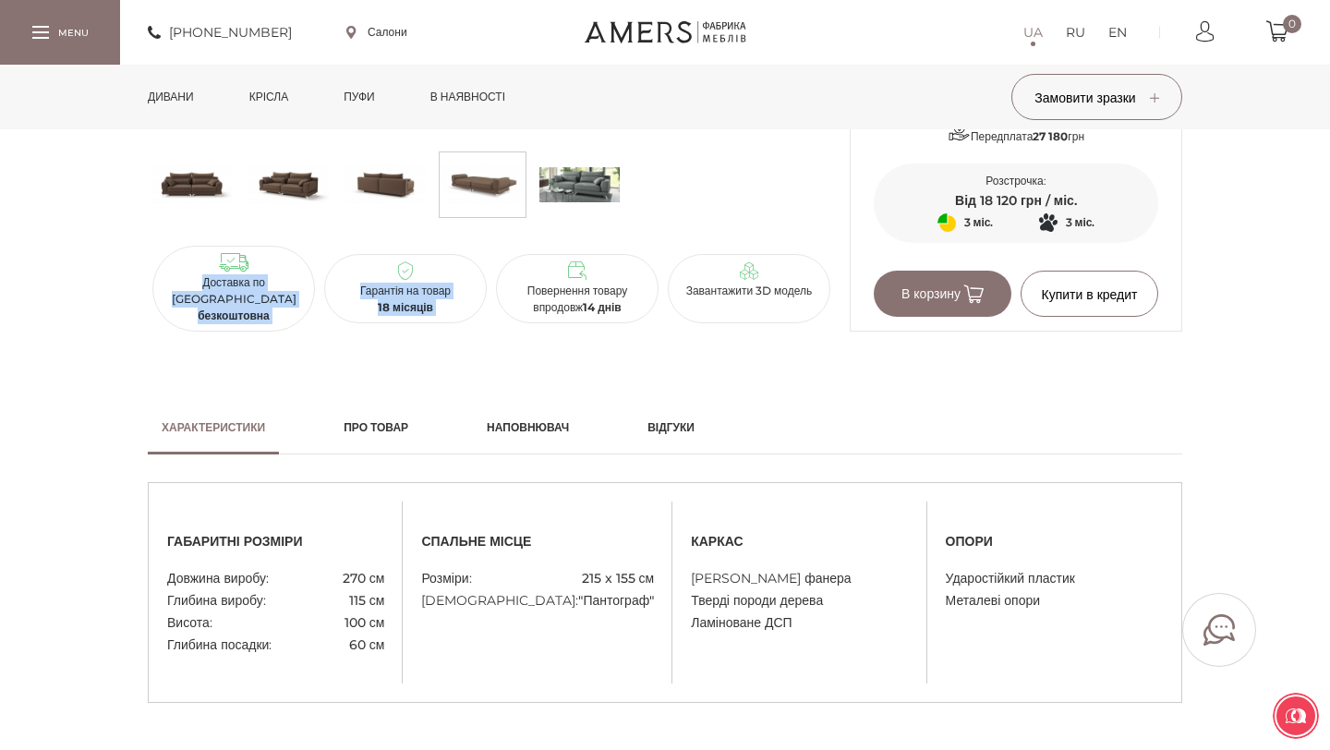
scroll to position [1241, 0]
click at [550, 431] on h2 "Наповнювач" at bounding box center [528, 428] width 82 height 17
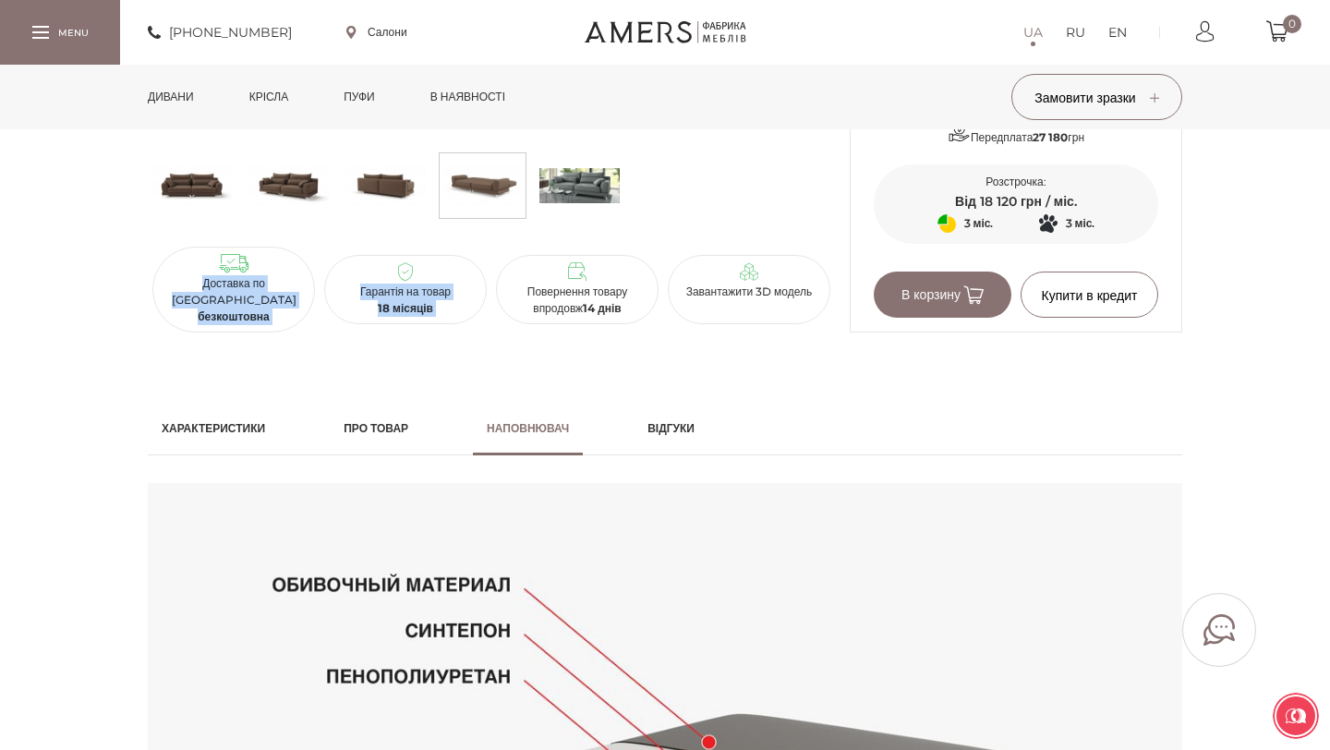
click at [680, 426] on h2 "Відгуки" at bounding box center [670, 428] width 47 height 17
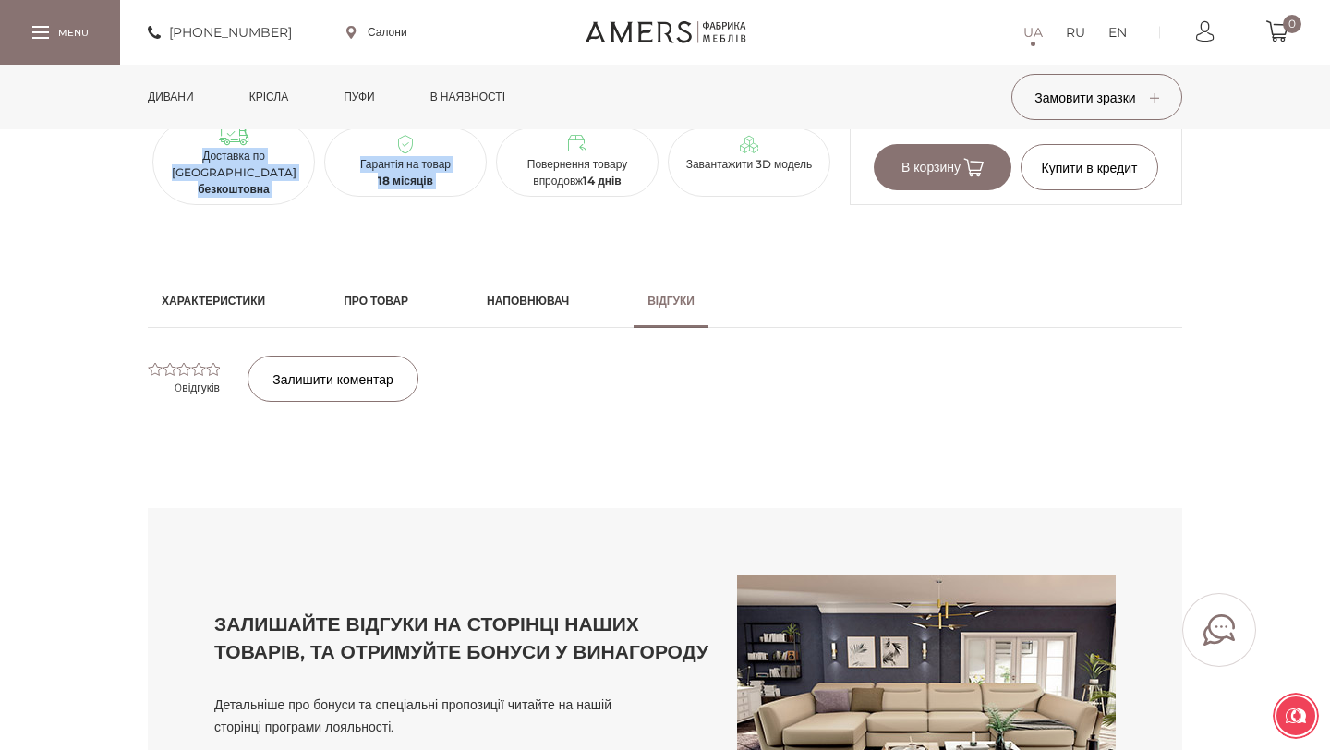
scroll to position [1358, 0]
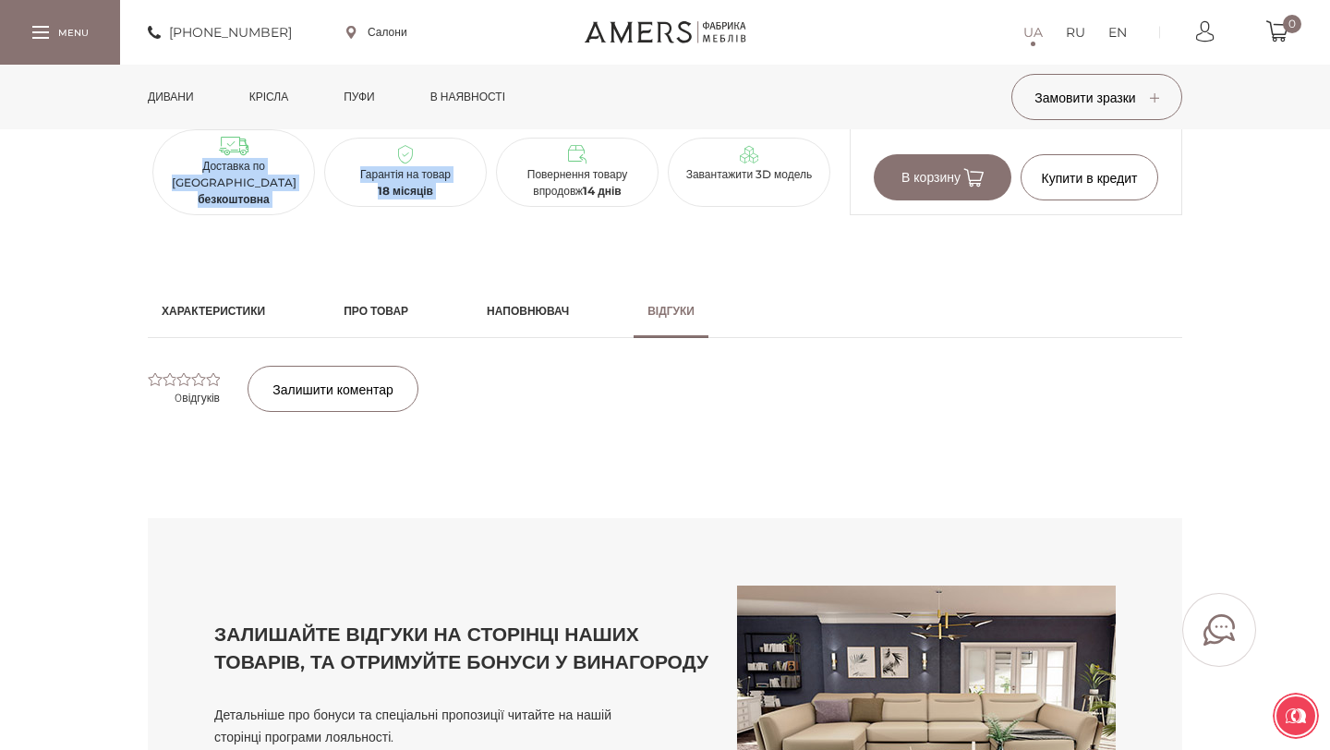
click at [399, 293] on link "Про товар" at bounding box center [376, 311] width 92 height 54
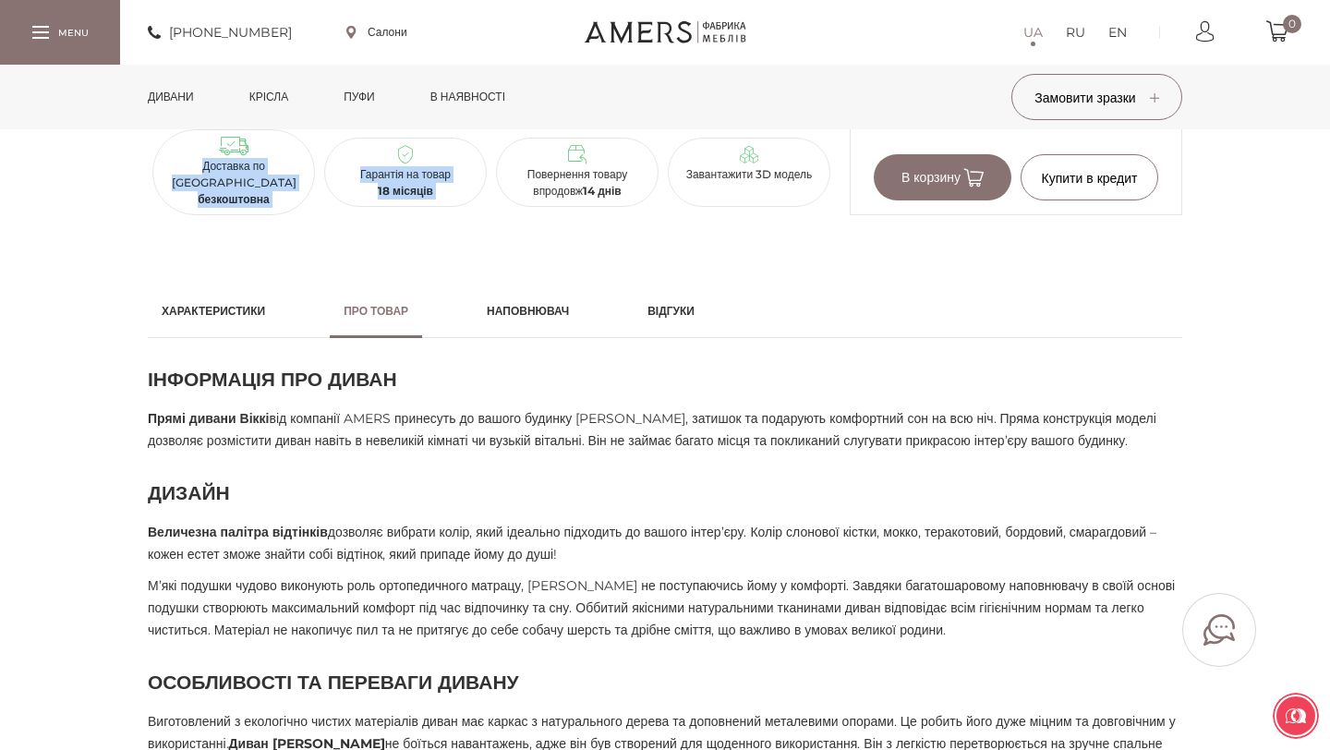
click at [233, 314] on h2 "Характеристики" at bounding box center [213, 311] width 103 height 17
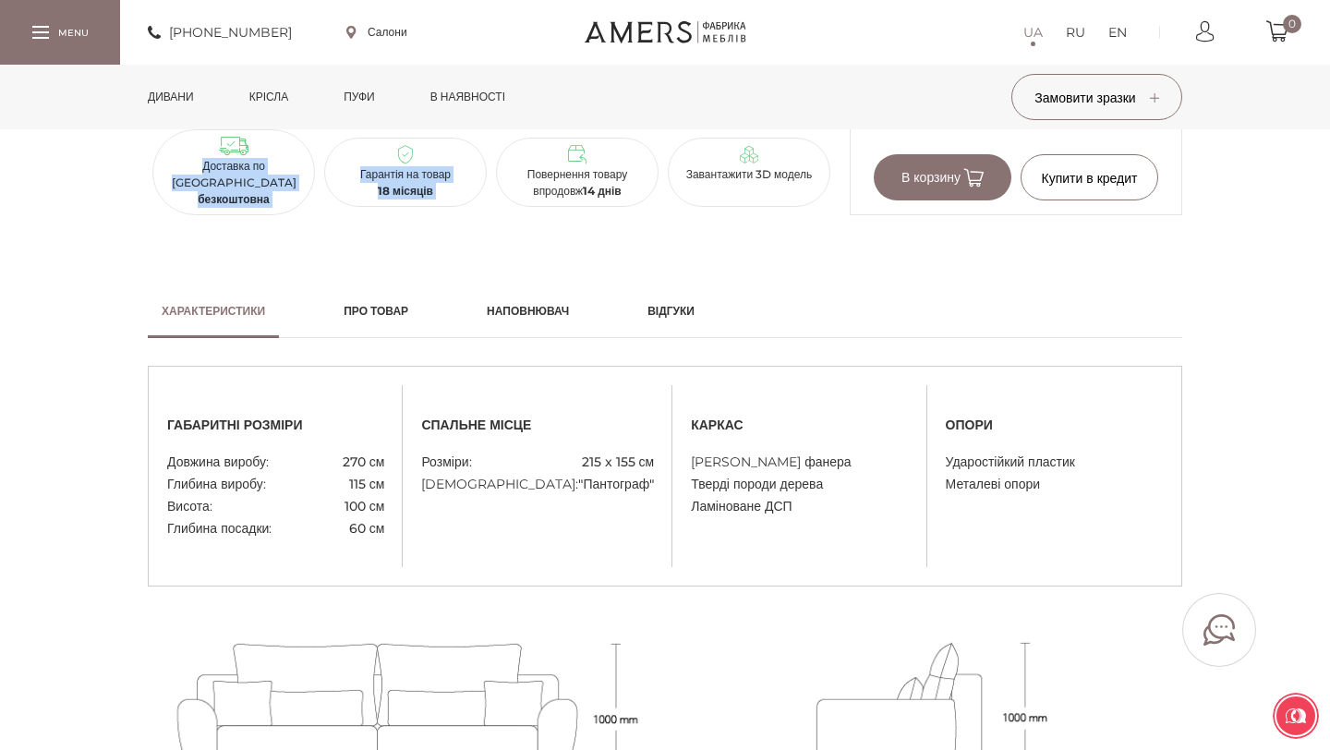
click at [388, 323] on link "Про товар" at bounding box center [376, 311] width 92 height 54
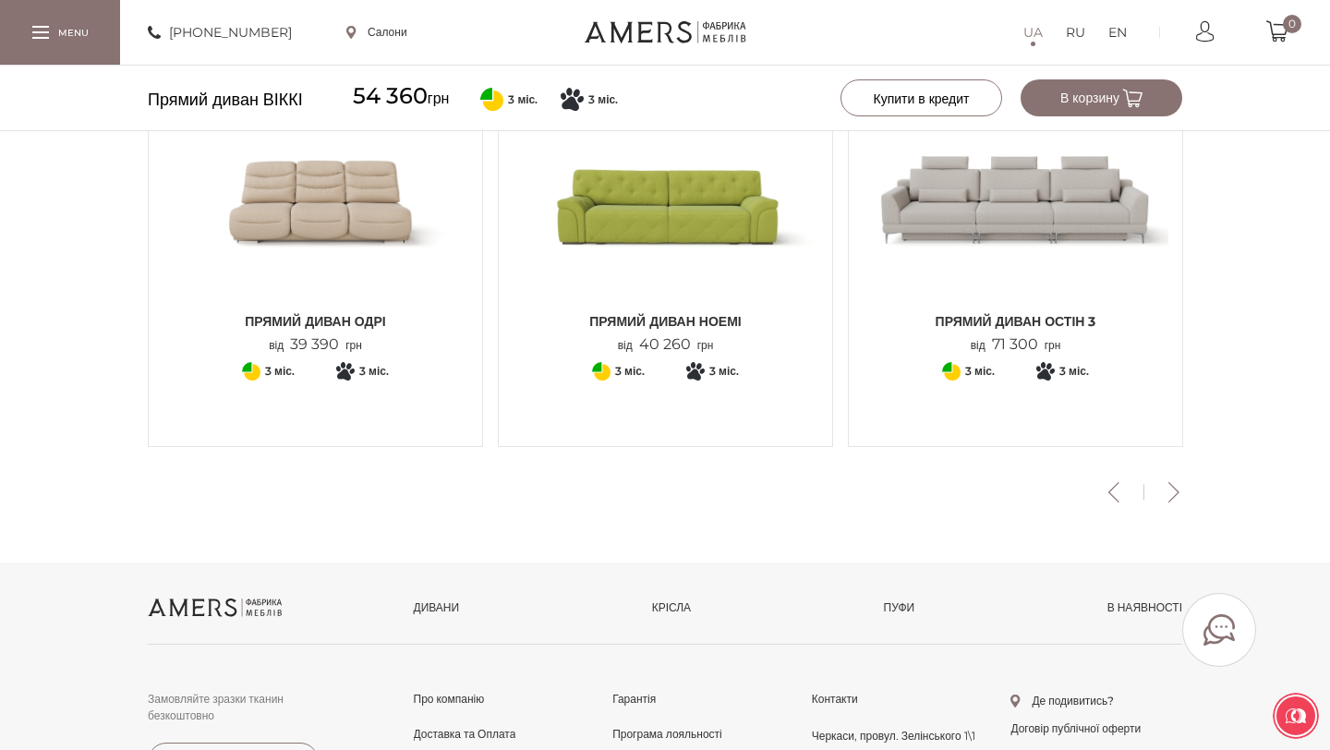
scroll to position [2289, 0]
